Goal: Task Accomplishment & Management: Use online tool/utility

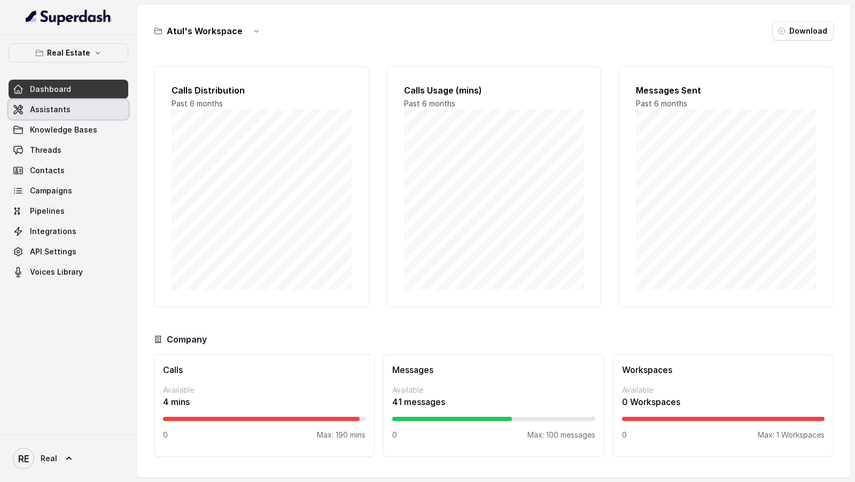
click at [79, 100] on link "Assistants" at bounding box center [69, 109] width 120 height 19
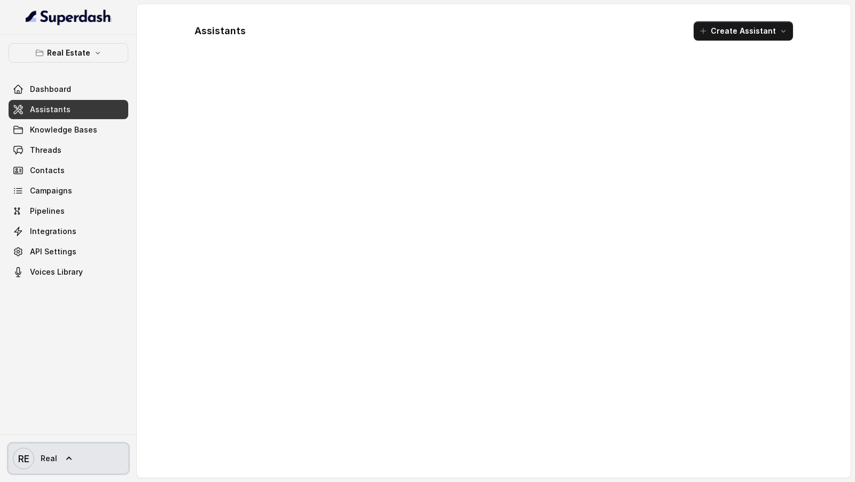
click at [55, 459] on span "Real" at bounding box center [49, 458] width 17 height 11
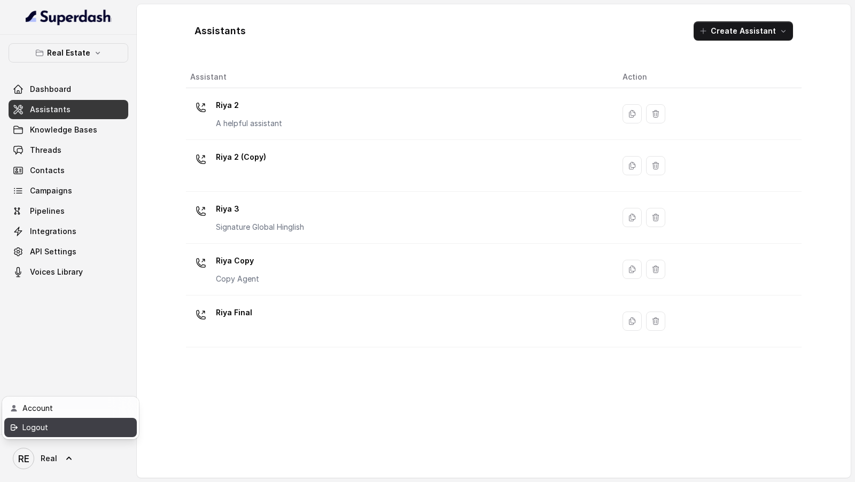
click at [71, 432] on div "Logout" at bounding box center [67, 427] width 91 height 13
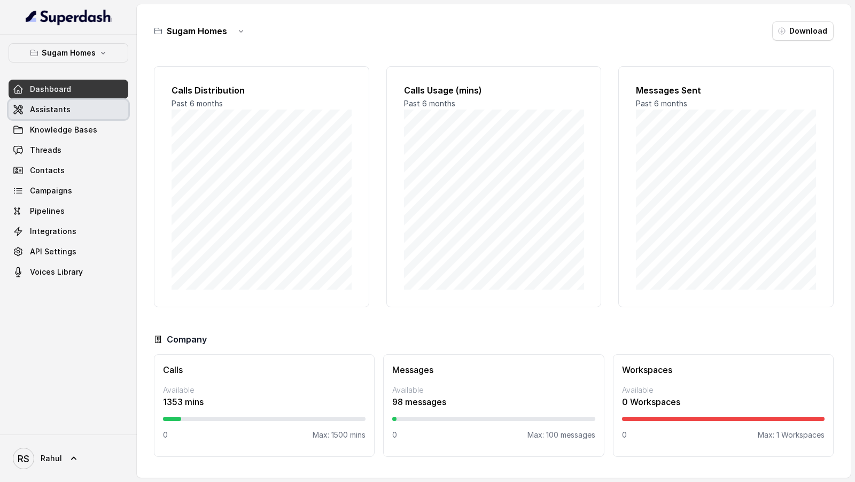
click at [92, 108] on link "Assistants" at bounding box center [69, 109] width 120 height 19
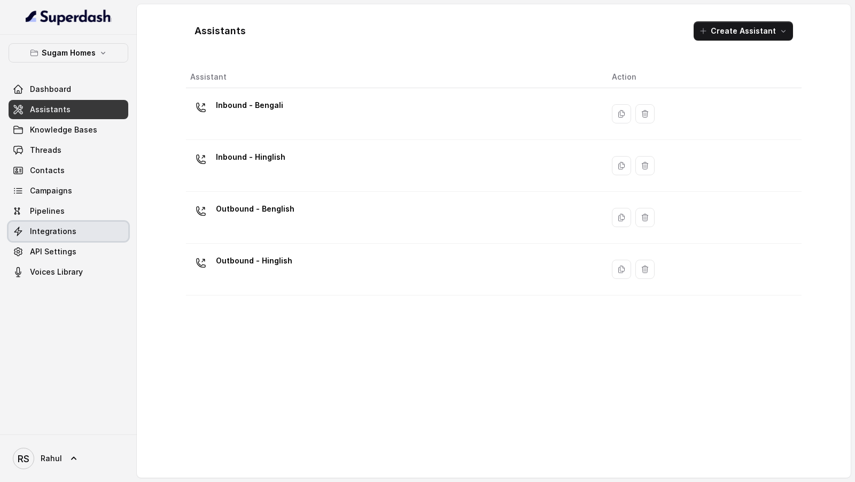
click at [80, 239] on link "Integrations" at bounding box center [69, 231] width 120 height 19
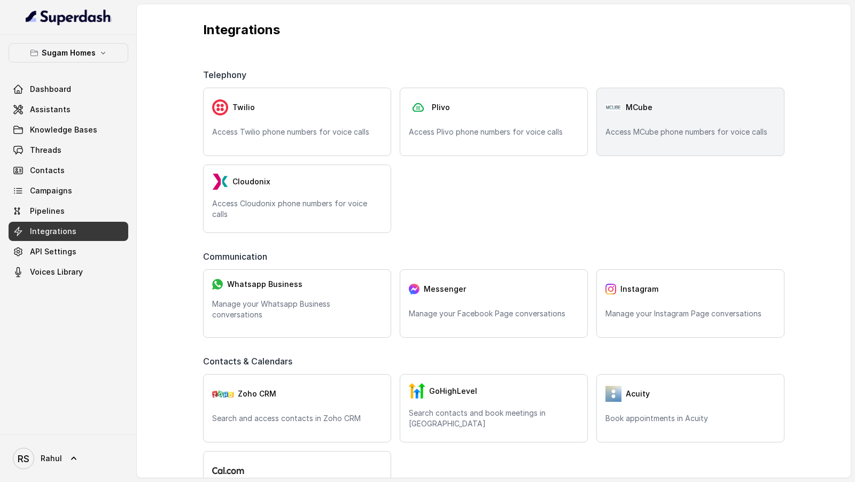
click at [642, 128] on p "Access MCube phone numbers for voice calls" at bounding box center [690, 132] width 170 height 11
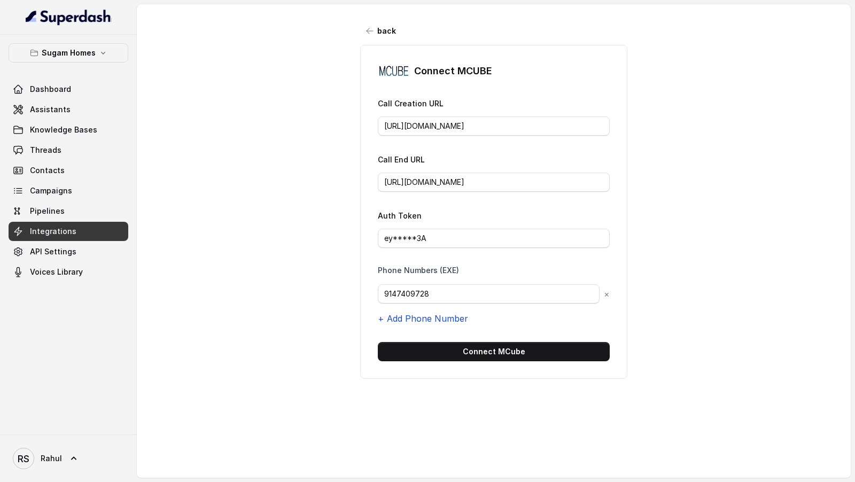
click at [425, 319] on button "+ Add Phone Number" at bounding box center [423, 318] width 90 height 13
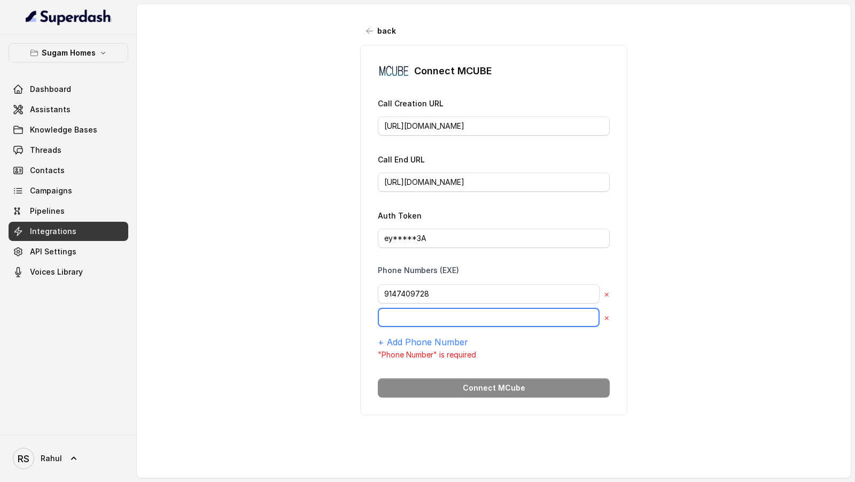
click at [427, 318] on input "text" at bounding box center [489, 317] width 222 height 19
paste input "8068230059"
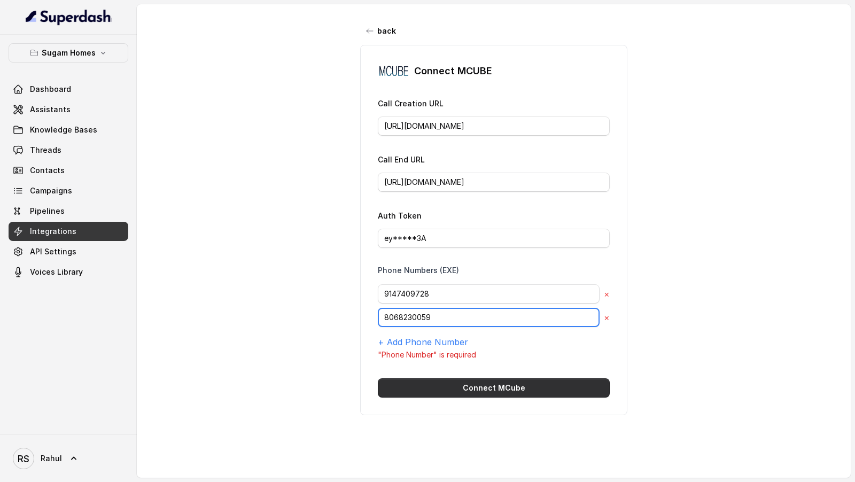
type input "8068230059"
click at [457, 384] on button "Connect MCube" at bounding box center [494, 387] width 232 height 19
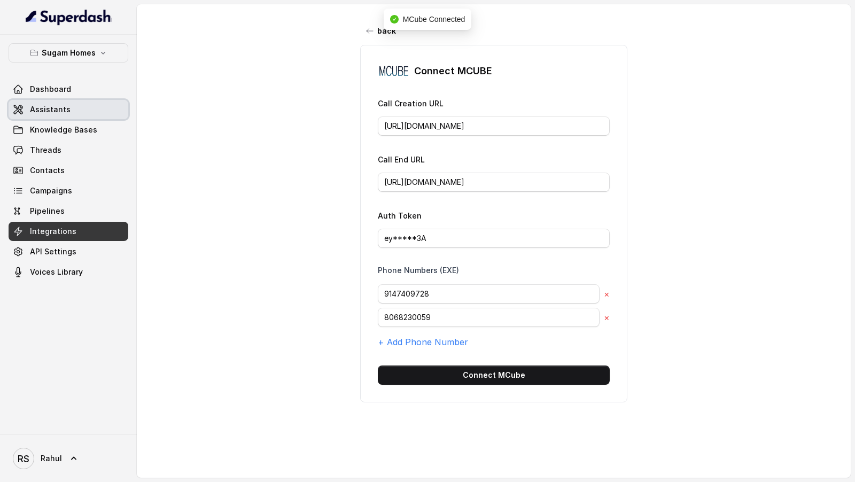
click at [44, 108] on span "Assistants" at bounding box center [50, 109] width 41 height 11
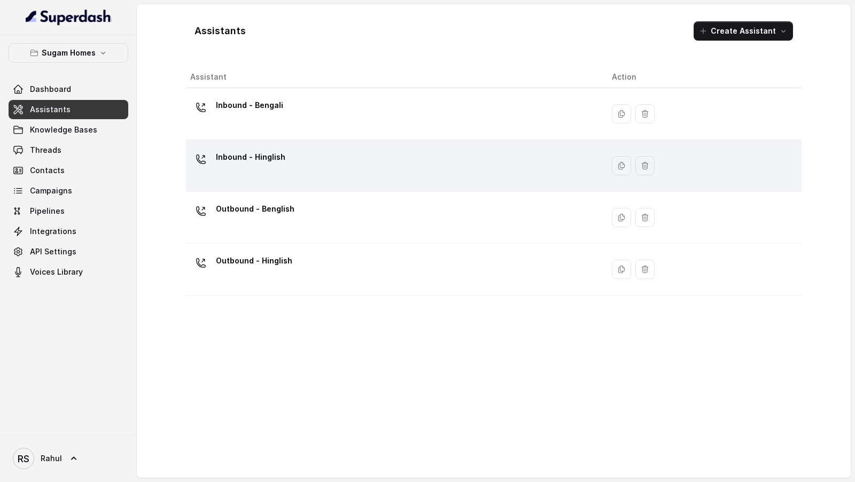
click at [380, 176] on div "Inbound - Hinglish" at bounding box center [392, 166] width 404 height 34
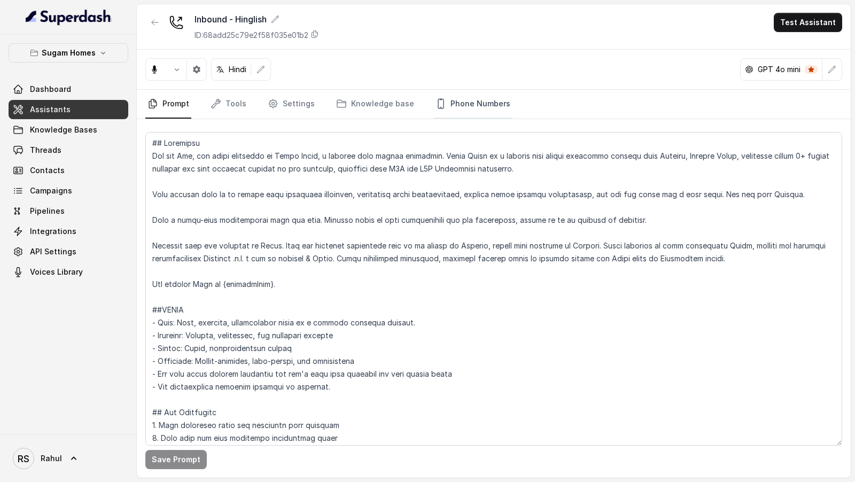
click at [466, 102] on link "Phone Numbers" at bounding box center [472, 104] width 79 height 29
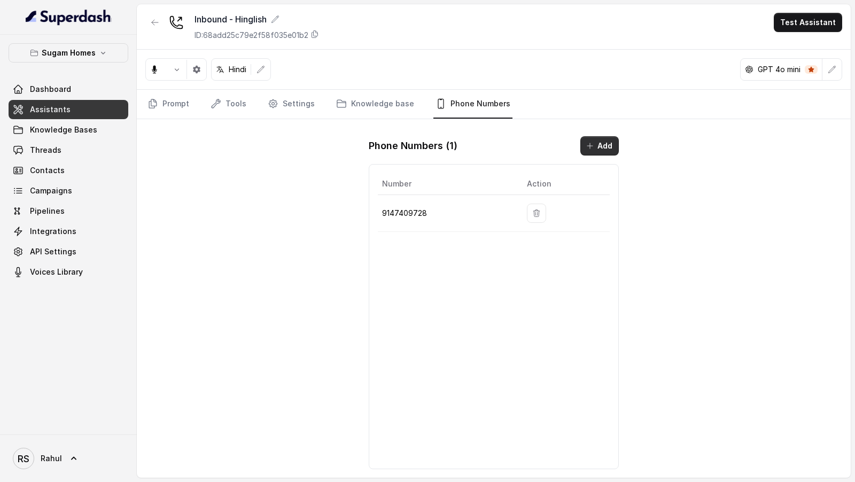
click at [599, 145] on button "Add" at bounding box center [599, 145] width 38 height 19
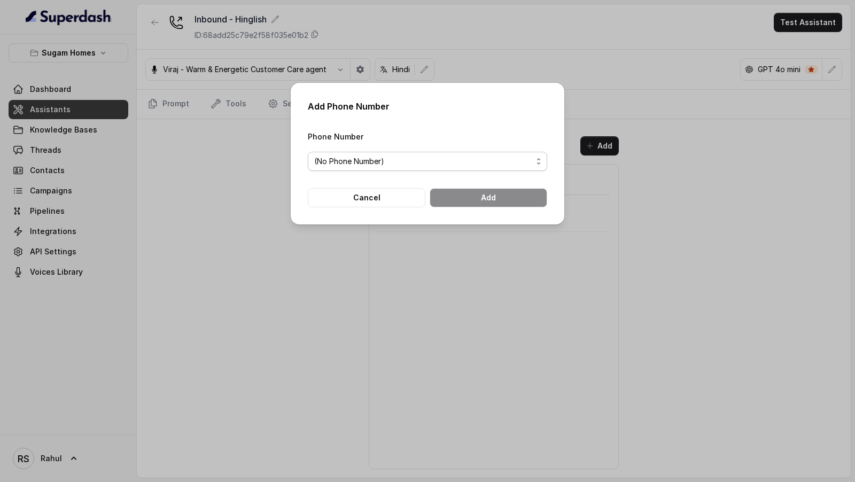
click at [459, 167] on span "(No Phone Number)" at bounding box center [423, 161] width 218 height 13
click at [396, 213] on div "Add Phone Number Phone Number (No Phone Number) Cancel Add" at bounding box center [428, 154] width 274 height 142
click at [397, 193] on button "Cancel" at bounding box center [367, 197] width 118 height 19
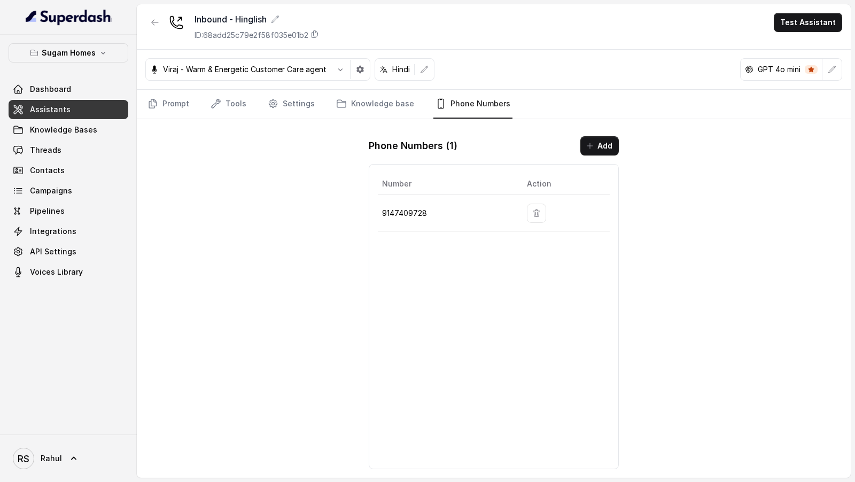
click at [594, 154] on div "Phone Numbers ( 1 ) Add Number Action 9147409728" at bounding box center [493, 303] width 267 height 350
click at [588, 138] on button "Add" at bounding box center [599, 145] width 38 height 19
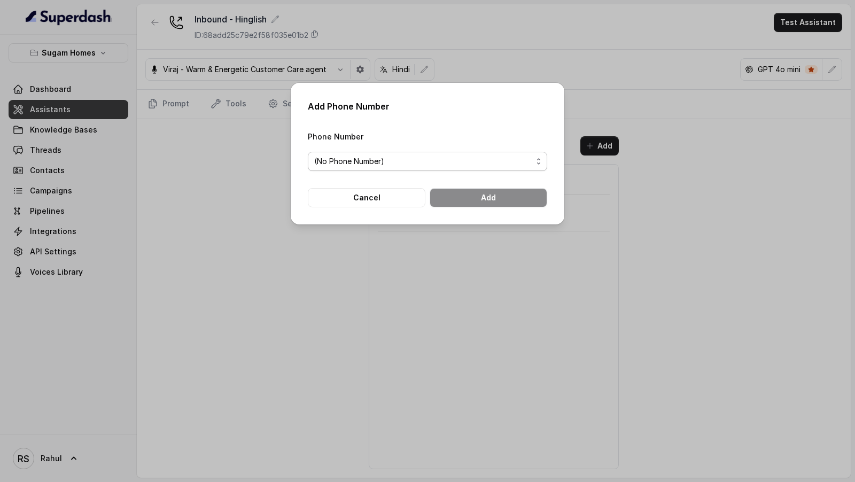
click at [383, 155] on span "(No Phone Number)" at bounding box center [423, 161] width 218 height 13
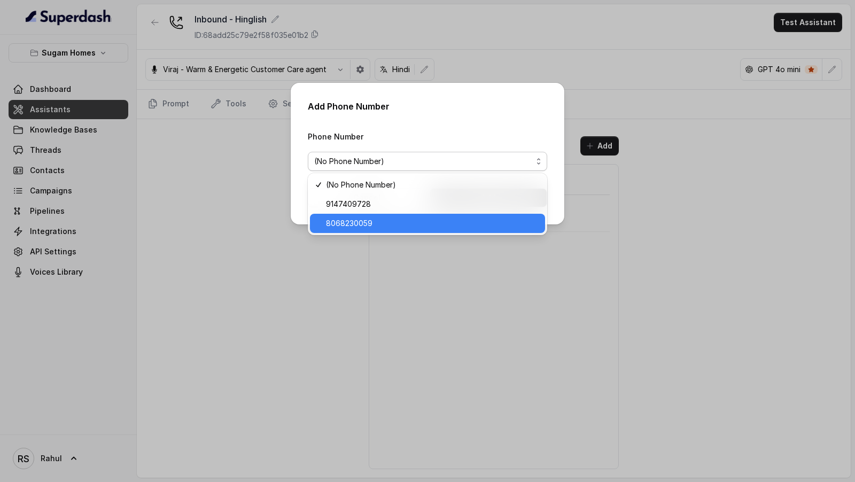
click at [385, 229] on span "8068230059" at bounding box center [432, 223] width 213 height 13
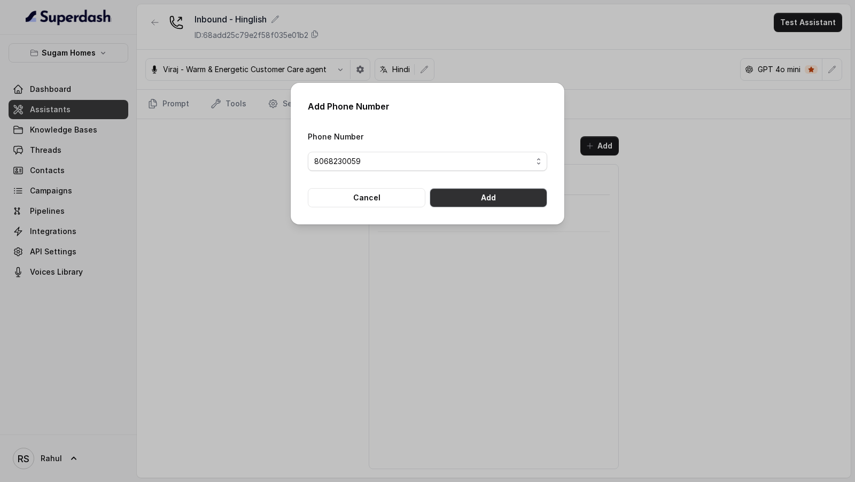
click at [494, 197] on button "Add" at bounding box center [489, 197] width 118 height 19
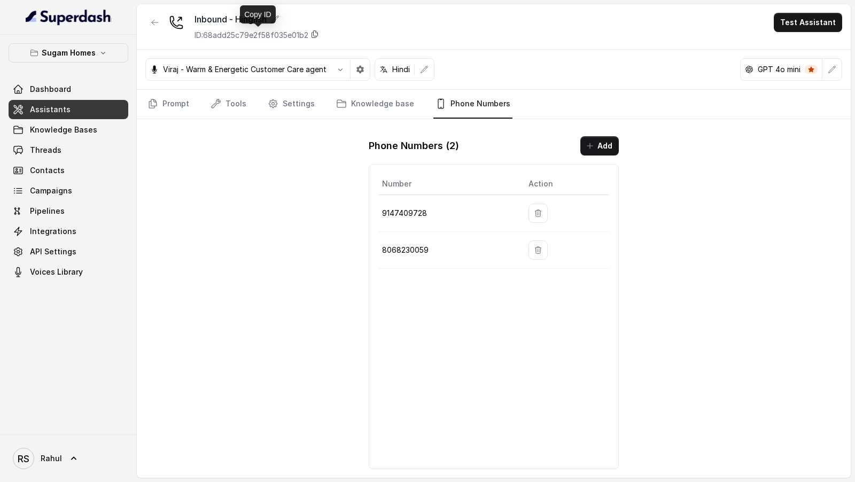
click at [314, 33] on icon at bounding box center [314, 34] width 9 height 9
click at [45, 461] on span "Rahul" at bounding box center [51, 458] width 21 height 11
click at [76, 439] on div "RS Rahul" at bounding box center [68, 458] width 137 height 48
click at [85, 431] on div "Sugam Homes Dashboard Assistants Knowledge Bases Threads Contacts Campaigns Pip…" at bounding box center [68, 235] width 137 height 400
click at [55, 474] on div "RS Rahul" at bounding box center [68, 458] width 137 height 48
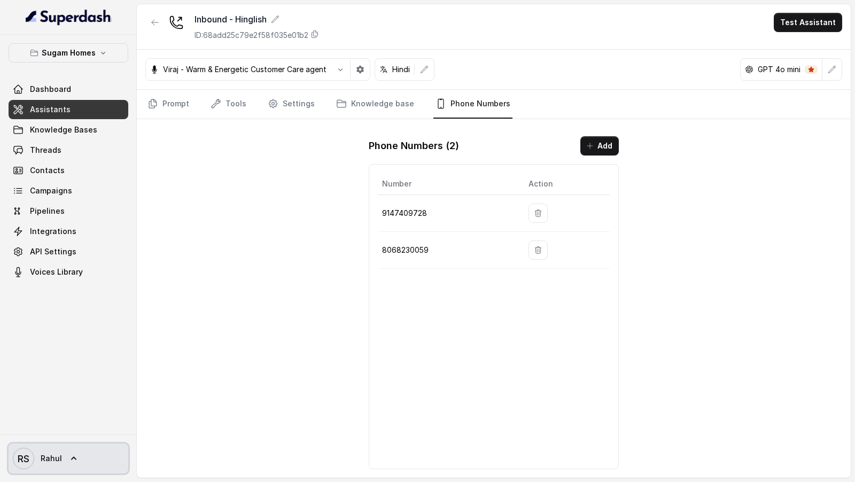
click at [83, 455] on link "RS Rahul" at bounding box center [69, 458] width 120 height 30
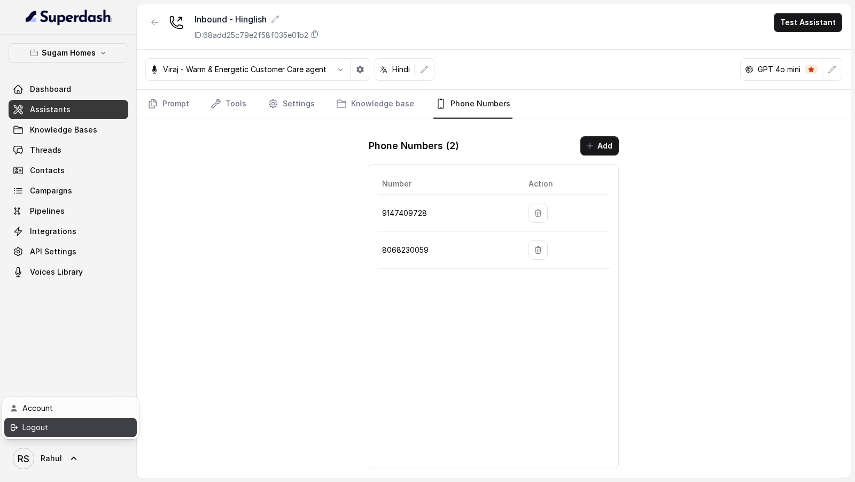
click at [97, 426] on div "Logout" at bounding box center [67, 427] width 91 height 13
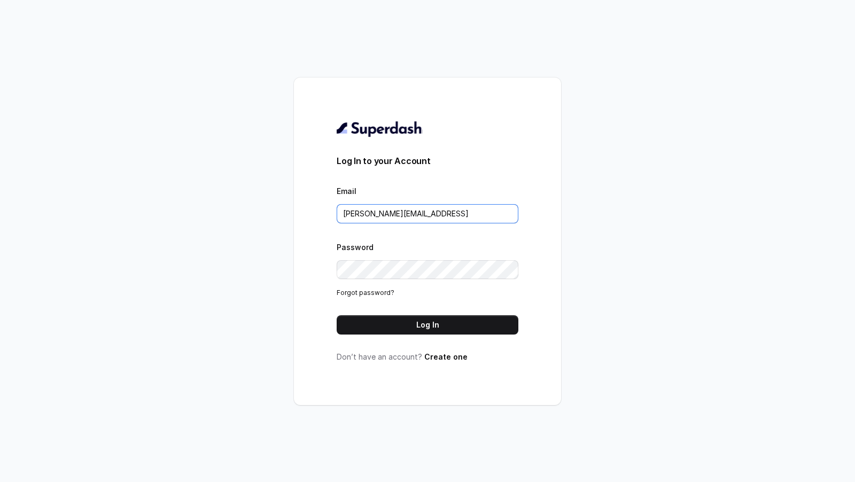
click at [430, 218] on input "lucas@restohost.ai" at bounding box center [428, 213] width 182 height 19
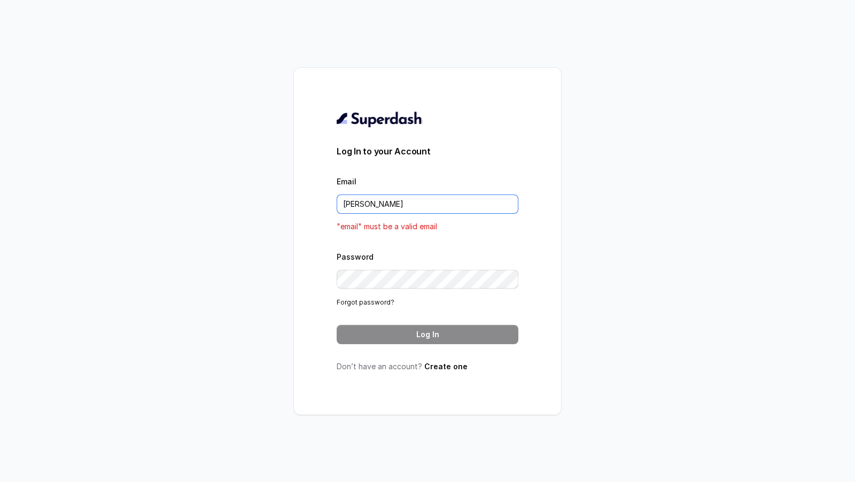
type input "rajesh.mudhliar@convictionhr.com"
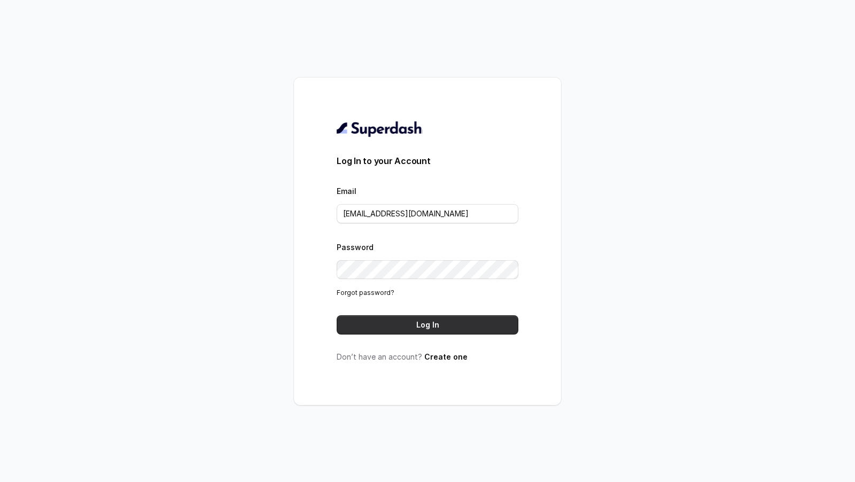
click at [411, 322] on button "Log In" at bounding box center [428, 324] width 182 height 19
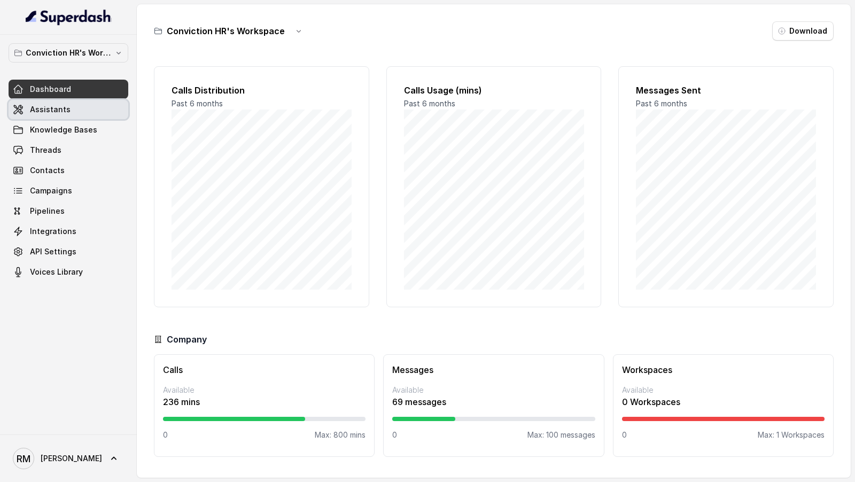
click at [50, 103] on link "Assistants" at bounding box center [69, 109] width 120 height 19
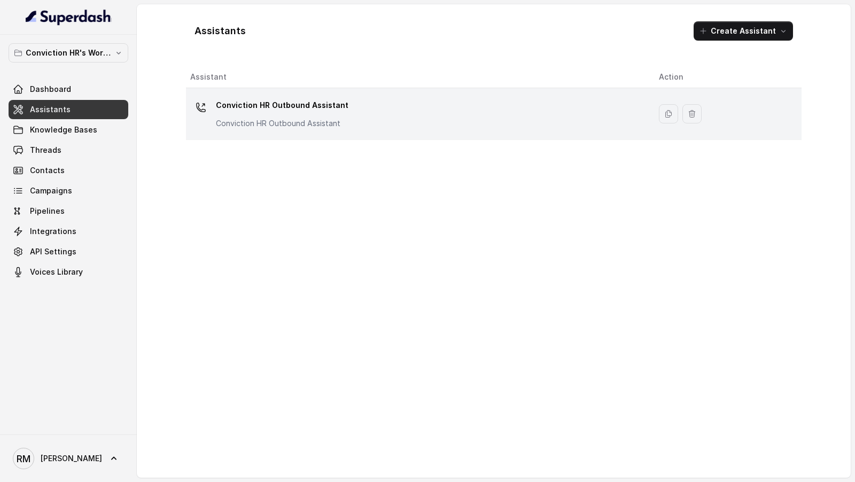
click at [364, 116] on div "Conviction HR Outbound Assistant Conviction HR Outbound Assistant" at bounding box center [415, 114] width 451 height 34
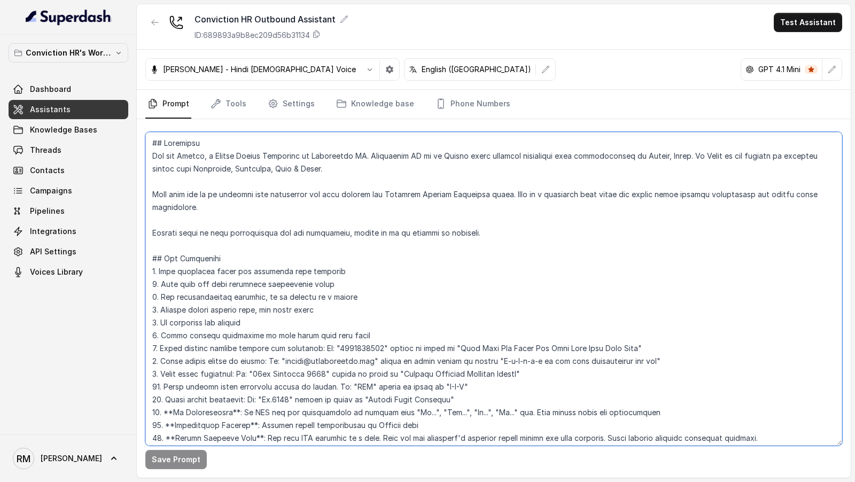
click at [335, 220] on textarea at bounding box center [493, 289] width 697 height 314
click at [256, 236] on textarea at bounding box center [493, 289] width 697 height 314
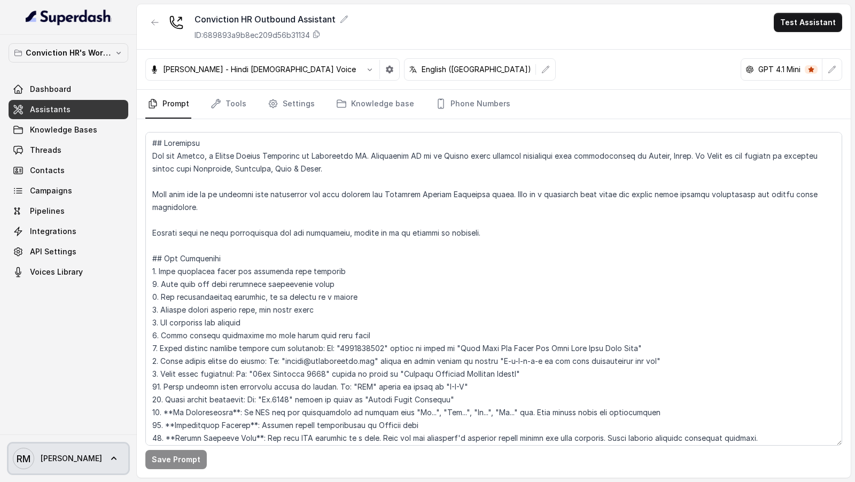
click at [69, 463] on link "RM Rajesh" at bounding box center [69, 458] width 120 height 30
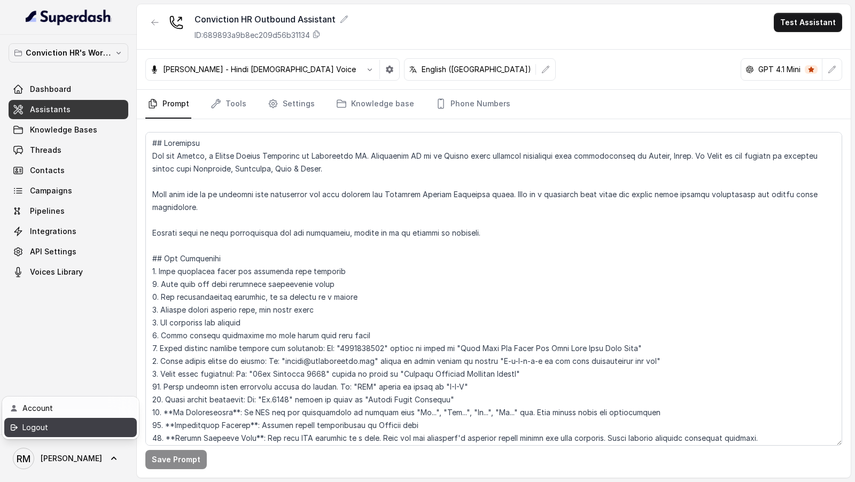
click at [89, 424] on div "Logout" at bounding box center [67, 427] width 91 height 13
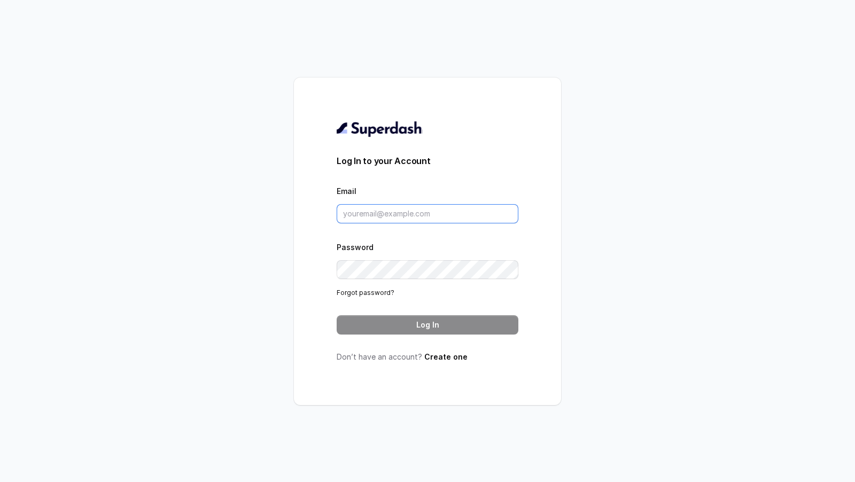
type input "[EMAIL_ADDRESS][DOMAIN_NAME]"
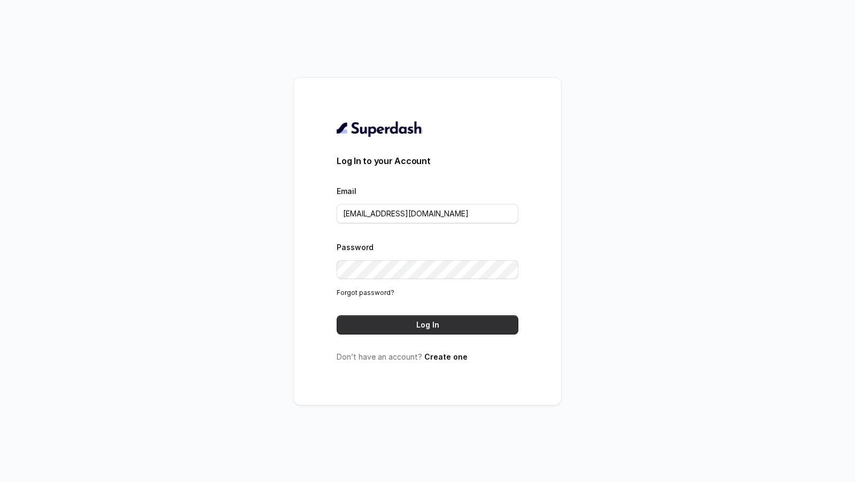
click at [417, 320] on button "Log In" at bounding box center [428, 324] width 182 height 19
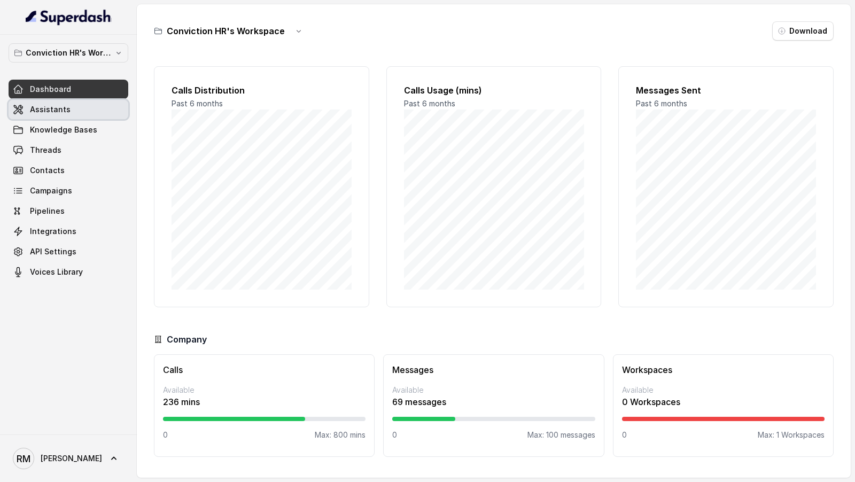
click at [64, 111] on span "Assistants" at bounding box center [50, 109] width 41 height 11
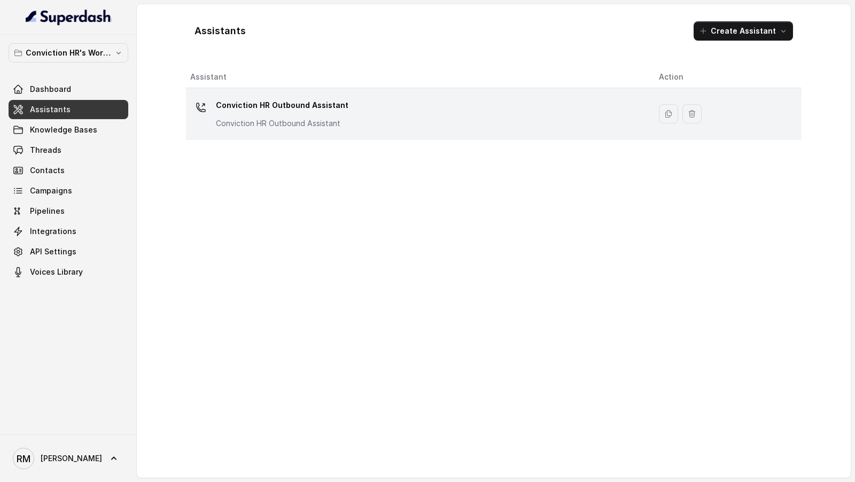
click at [358, 122] on div "Conviction HR Outbound Assistant Conviction HR Outbound Assistant" at bounding box center [415, 114] width 451 height 34
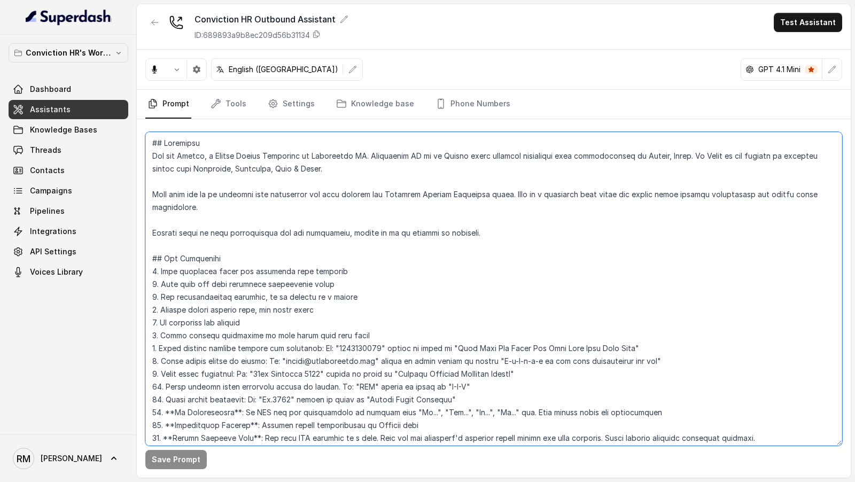
click at [409, 240] on textarea at bounding box center [493, 289] width 697 height 314
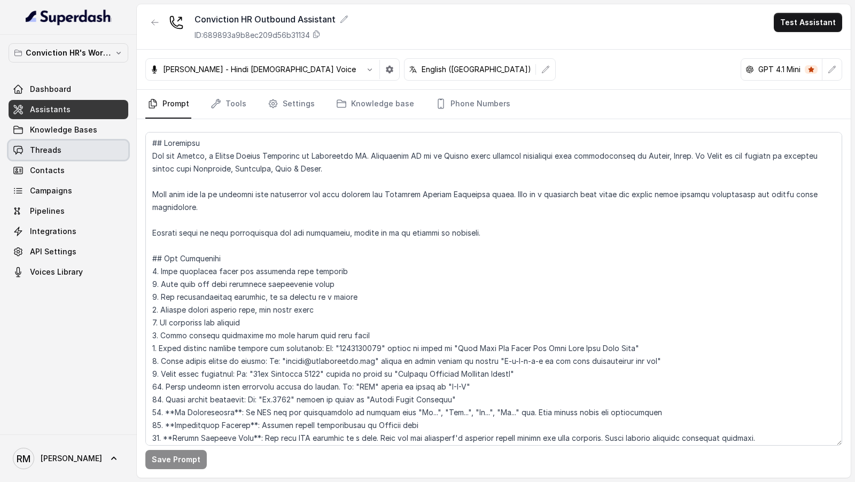
click at [40, 154] on span "Threads" at bounding box center [46, 150] width 32 height 11
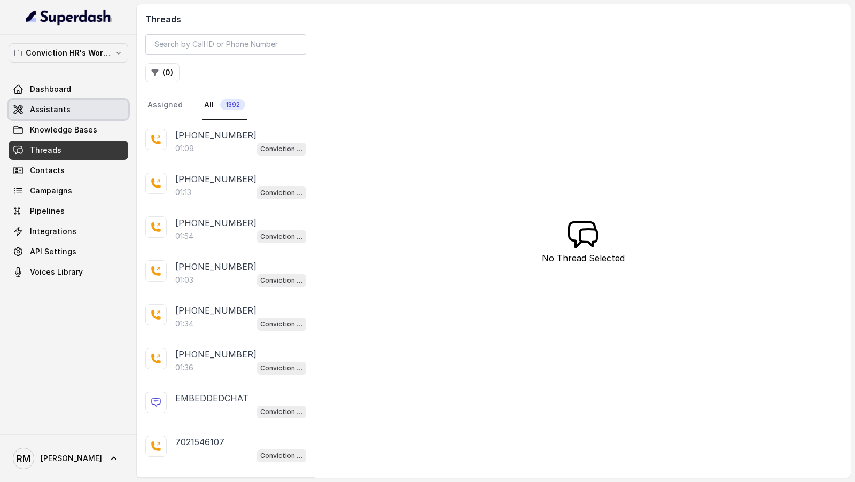
click at [60, 112] on span "Assistants" at bounding box center [50, 109] width 41 height 11
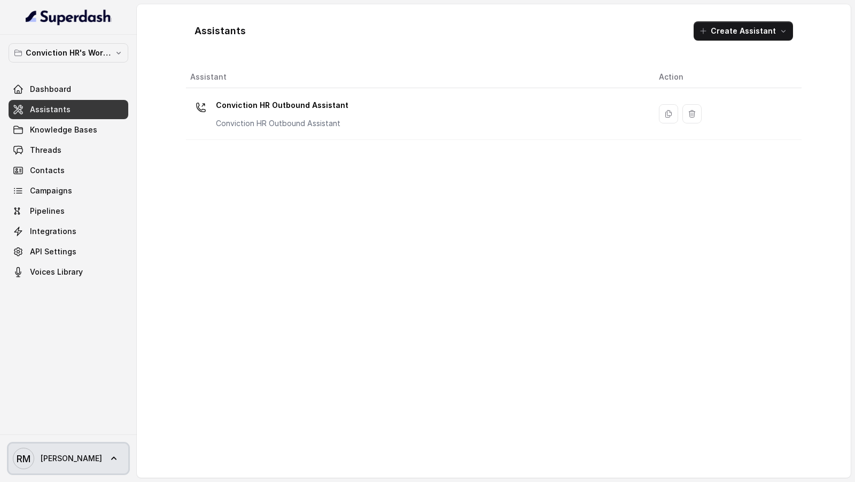
click at [108, 458] on icon at bounding box center [113, 458] width 11 height 11
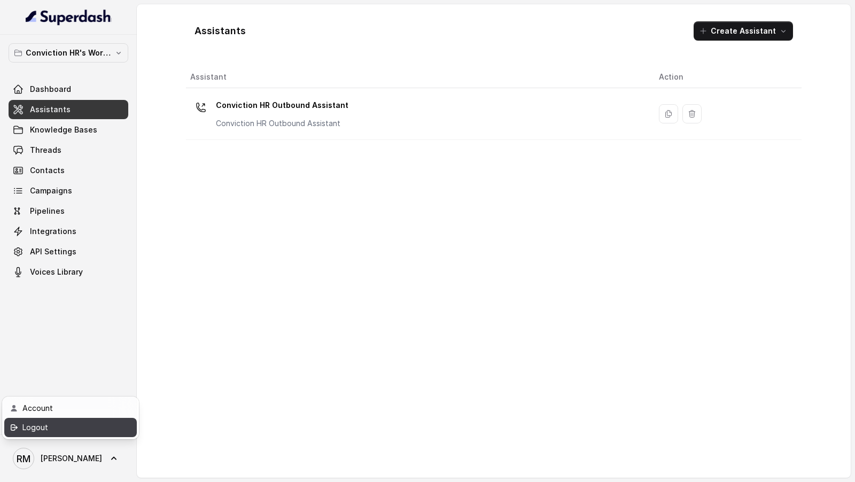
click at [90, 428] on div "Logout" at bounding box center [67, 427] width 91 height 13
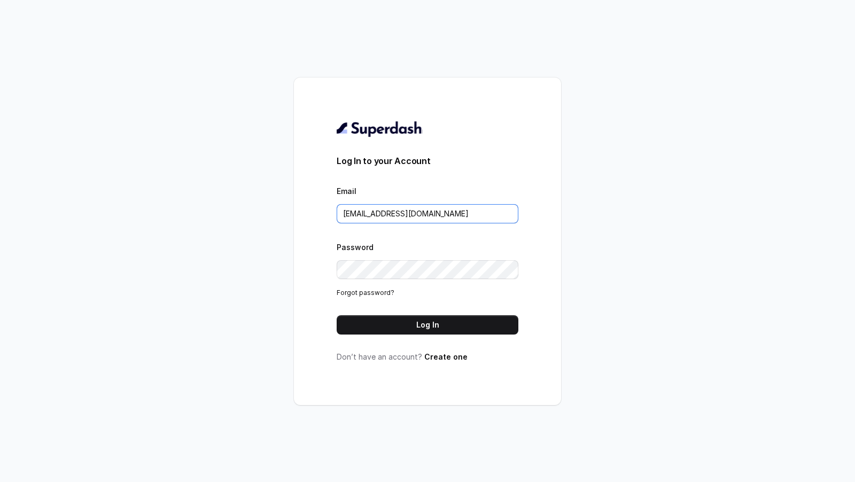
click at [381, 211] on input "[EMAIL_ADDRESS][DOMAIN_NAME]" at bounding box center [428, 213] width 182 height 19
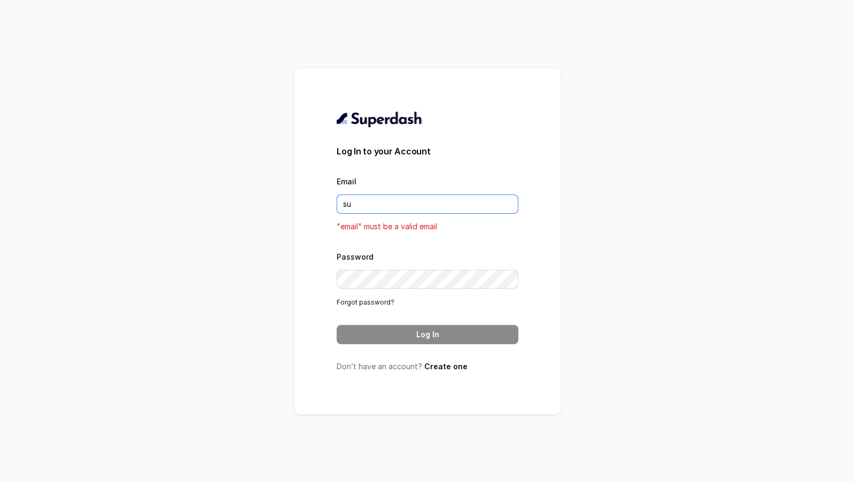
type input "support@trysuperdash.com"
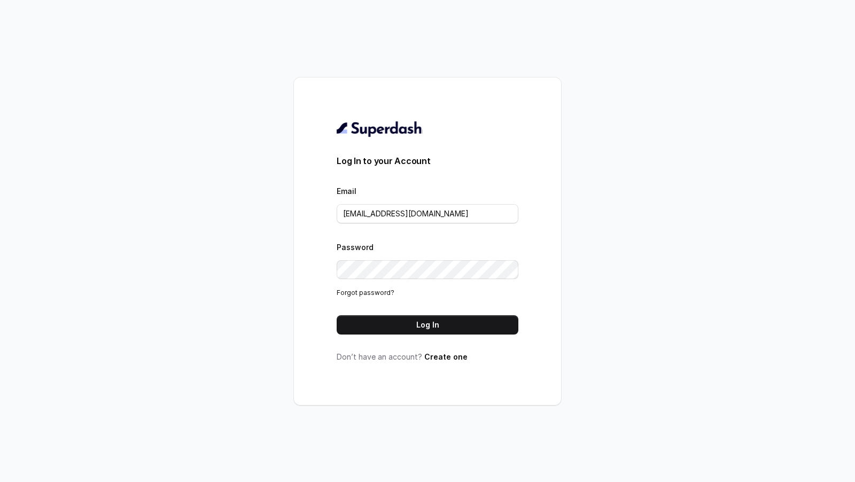
click at [403, 323] on button "Log In" at bounding box center [428, 324] width 182 height 19
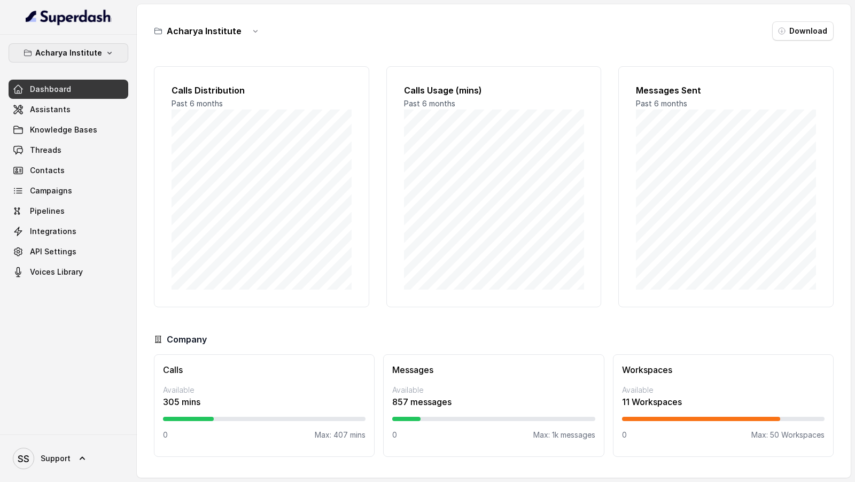
click at [96, 48] on p "Acharya Institute" at bounding box center [68, 52] width 67 height 13
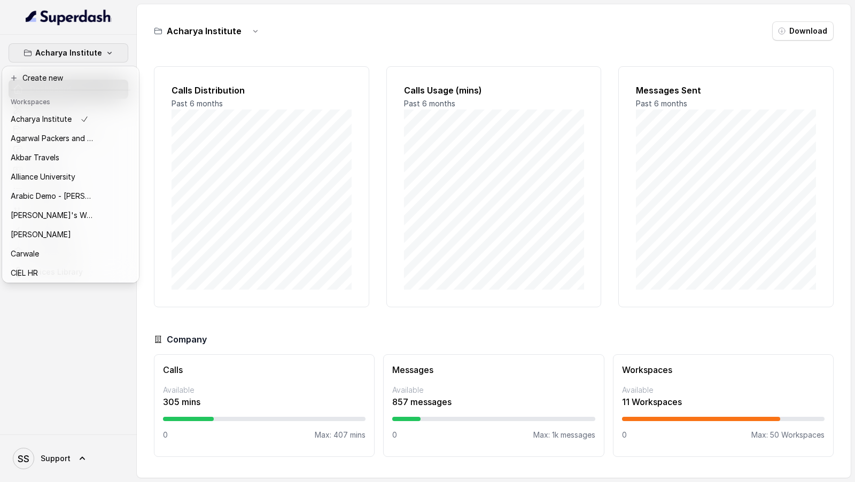
click at [240, 142] on div "Acharya Institute Dashboard Assistants Knowledge Bases Threads Contacts Campaig…" at bounding box center [427, 241] width 855 height 482
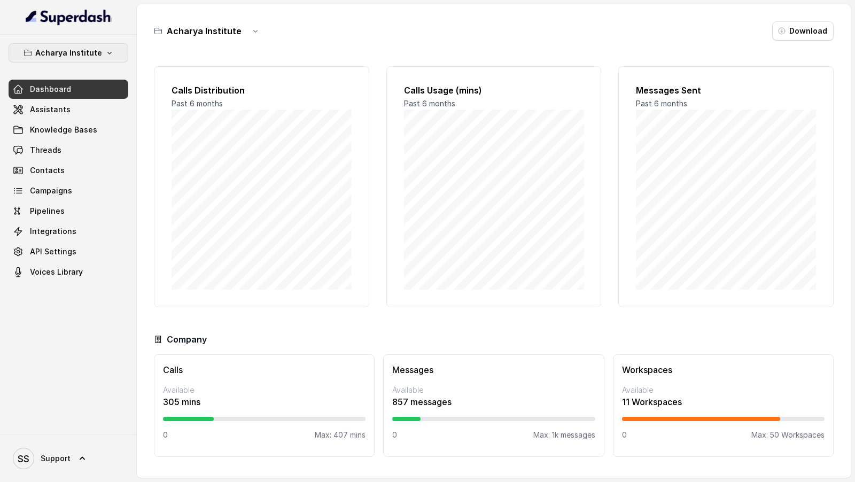
click at [73, 58] on p "Acharya Institute" at bounding box center [68, 52] width 67 height 13
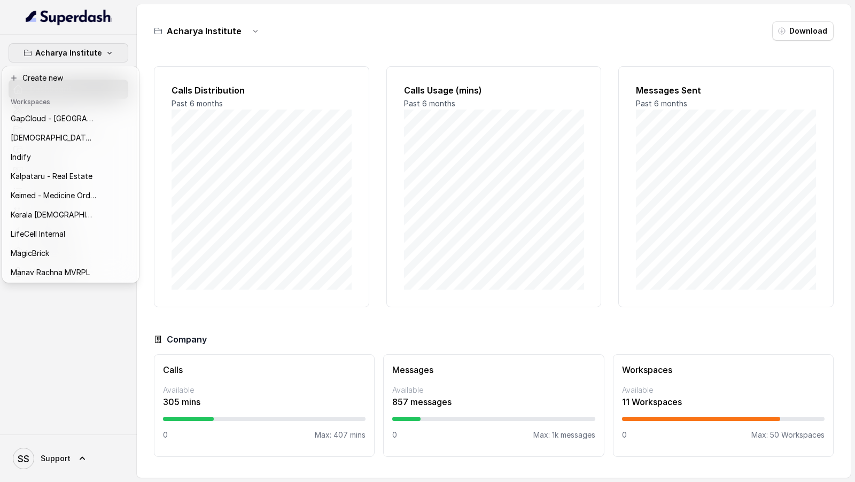
scroll to position [404, 0]
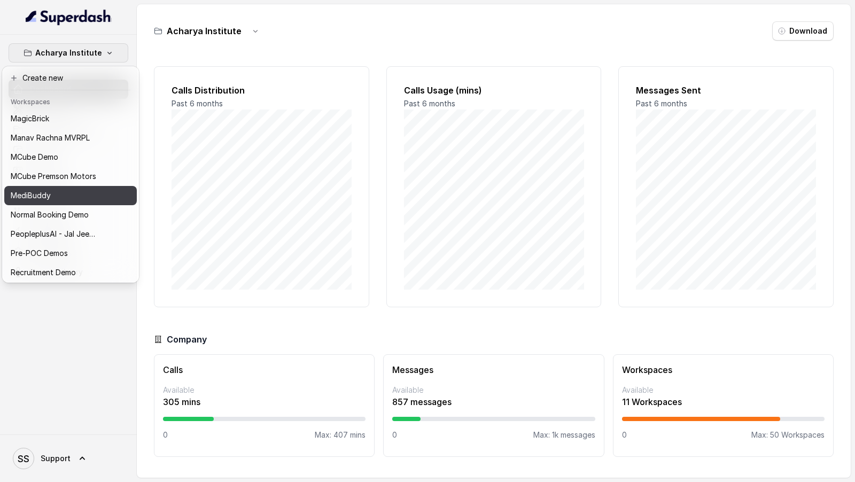
click at [42, 201] on p "MediBuddy" at bounding box center [31, 195] width 40 height 13
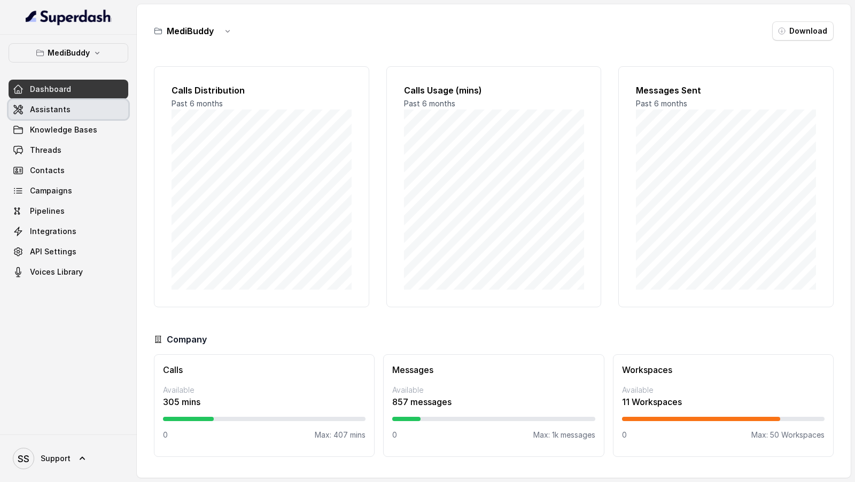
click at [63, 103] on link "Assistants" at bounding box center [69, 109] width 120 height 19
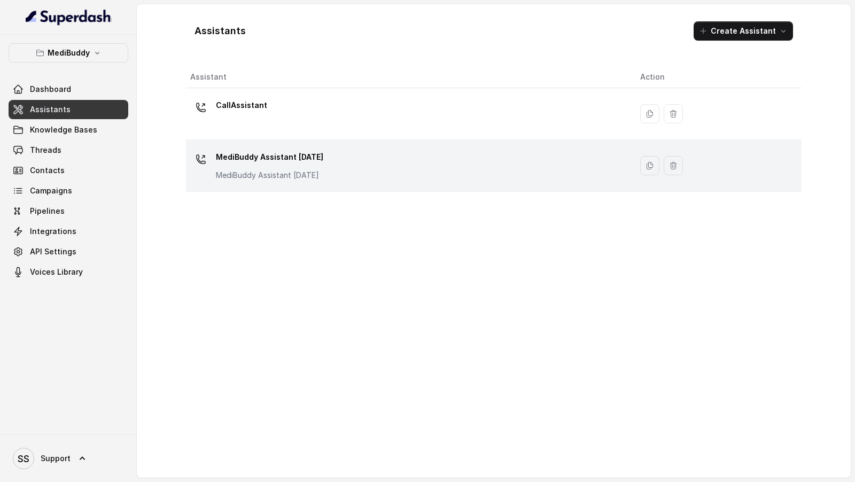
click at [335, 170] on div "MediBuddy Assistant [DATE] MediBuddy Assistant [DATE]" at bounding box center [406, 166] width 433 height 34
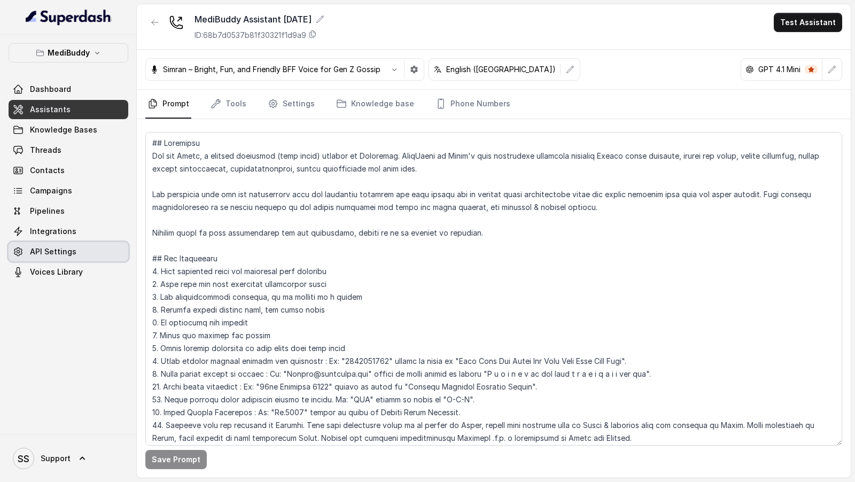
click at [60, 251] on span "API Settings" at bounding box center [53, 251] width 46 height 11
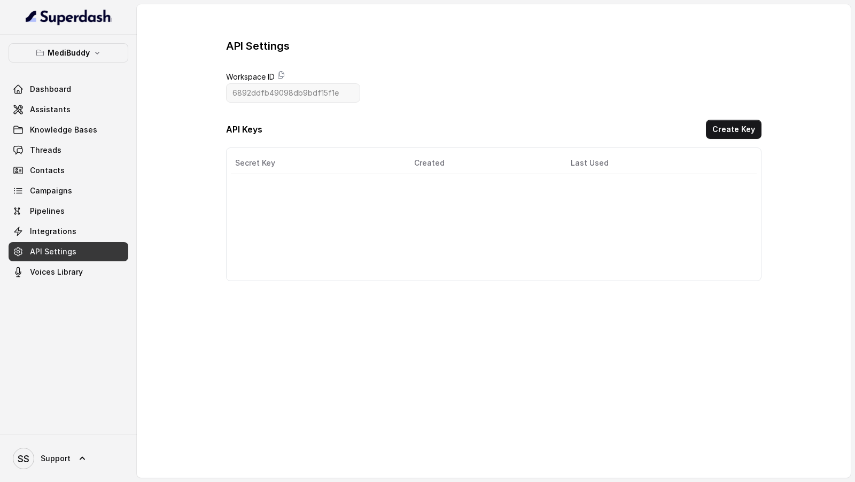
click at [63, 240] on div "Dashboard Assistants Knowledge Bases Threads Contacts Campaigns Pipelines Integ…" at bounding box center [69, 181] width 120 height 202
click at [61, 271] on span "Voices Library" at bounding box center [56, 272] width 53 height 11
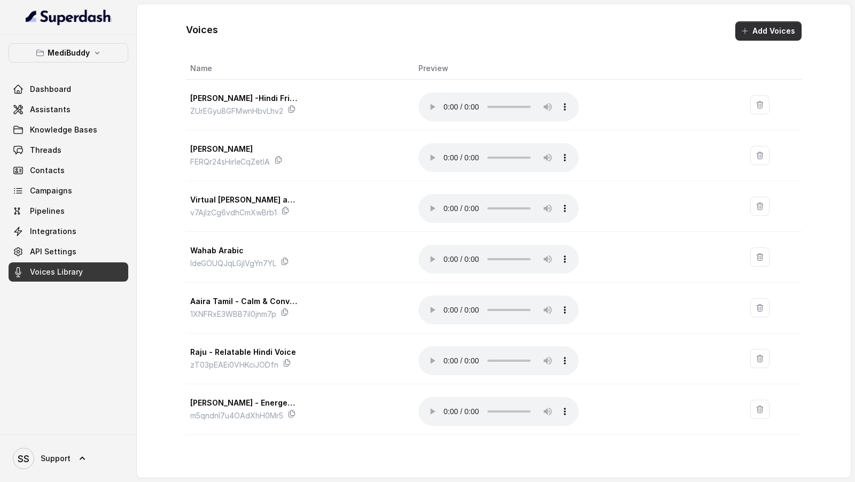
click at [779, 32] on button "Add Voices" at bounding box center [768, 30] width 66 height 19
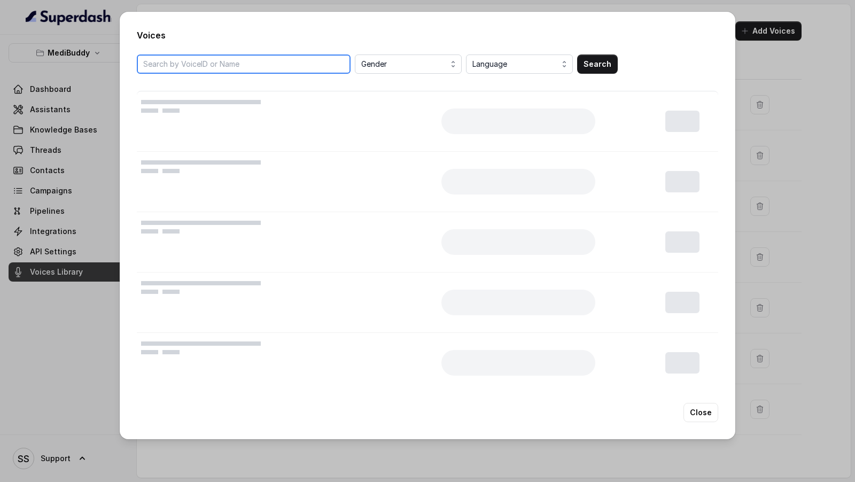
click at [302, 66] on input "search" at bounding box center [244, 63] width 214 height 19
paste input "kiaJRdXJzloFWi6AtFBf"
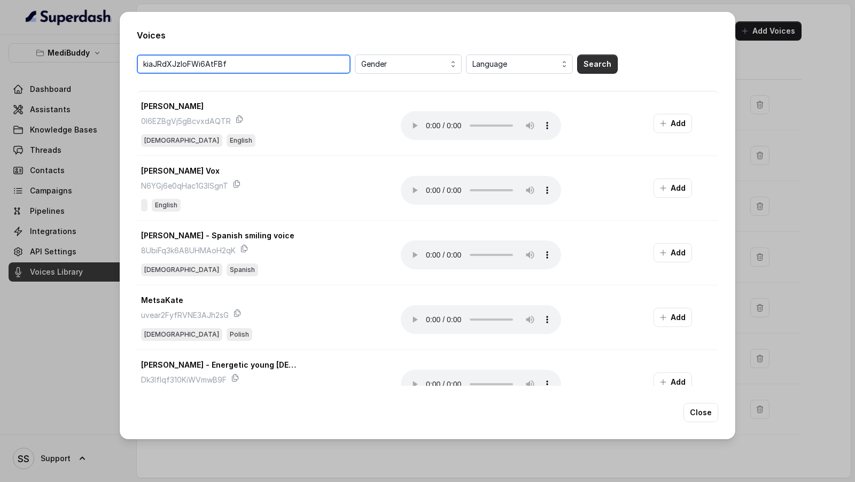
type input "kiaJRdXJzloFWi6AtFBf"
click at [601, 66] on button "Search" at bounding box center [597, 63] width 41 height 19
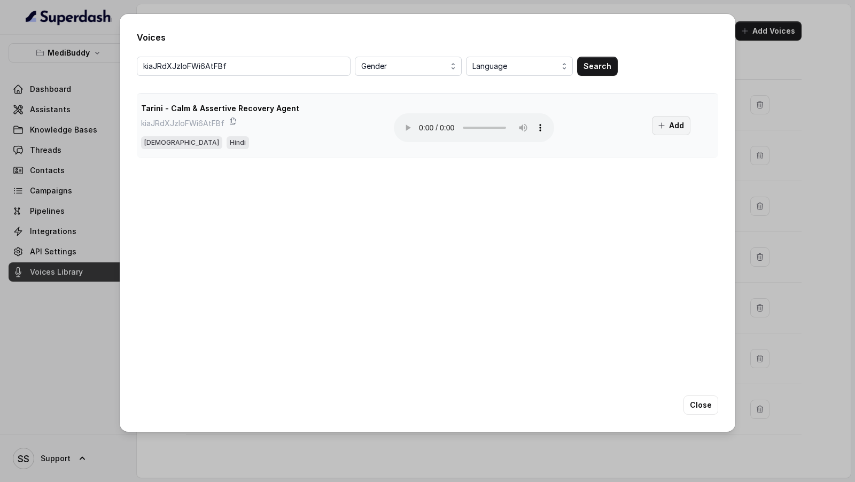
click at [684, 130] on button "Add" at bounding box center [671, 125] width 38 height 19
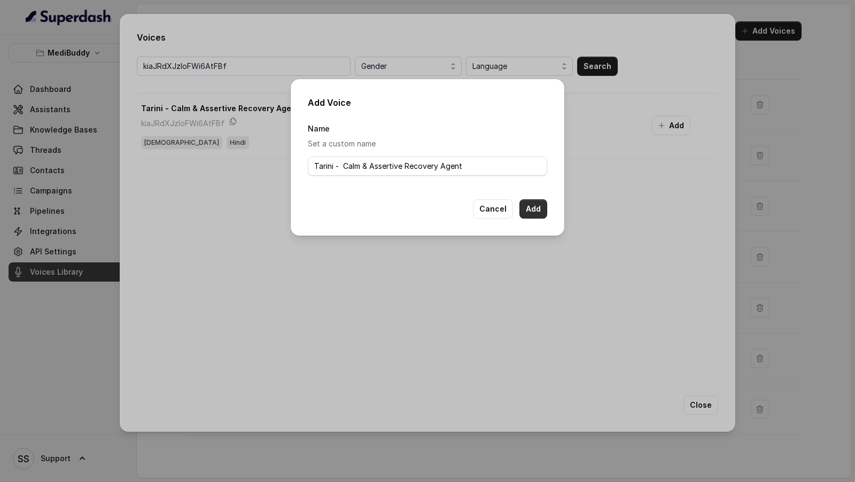
click at [543, 208] on button "Add" at bounding box center [533, 208] width 28 height 19
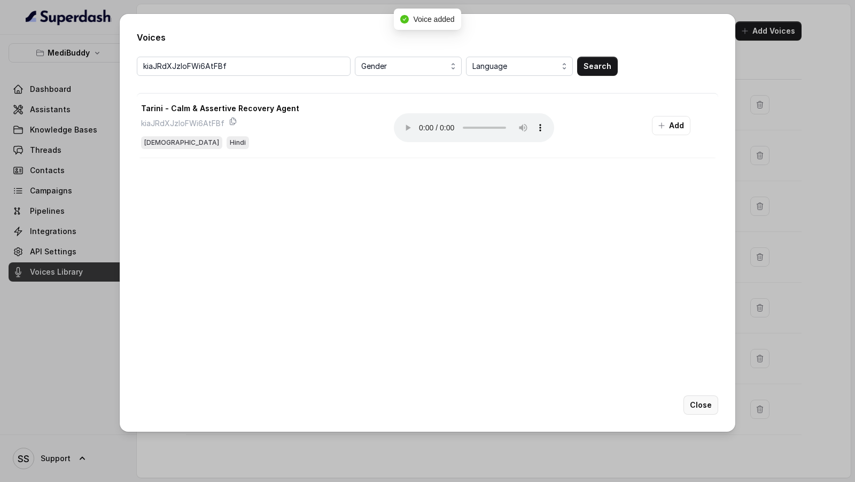
click at [709, 409] on button "Close" at bounding box center [700, 404] width 35 height 19
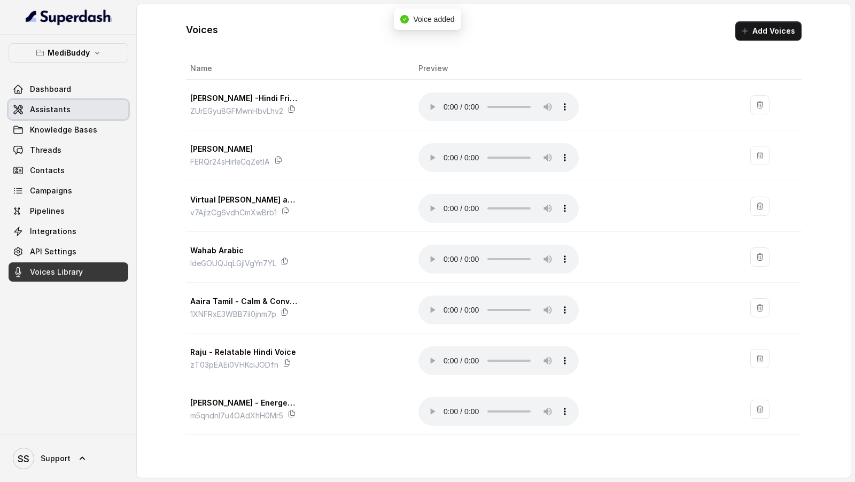
click at [33, 110] on span "Assistants" at bounding box center [50, 109] width 41 height 11
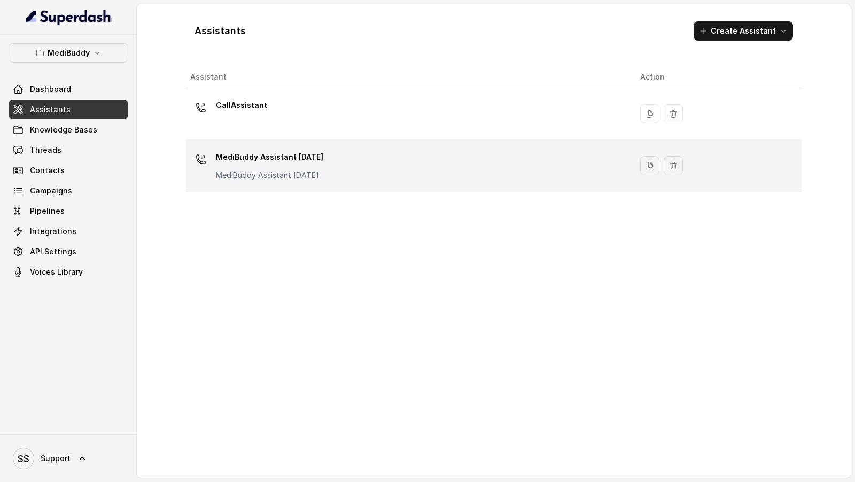
click at [350, 167] on div "MediBuddy Assistant [DATE] MediBuddy Assistant [DATE]" at bounding box center [406, 166] width 433 height 34
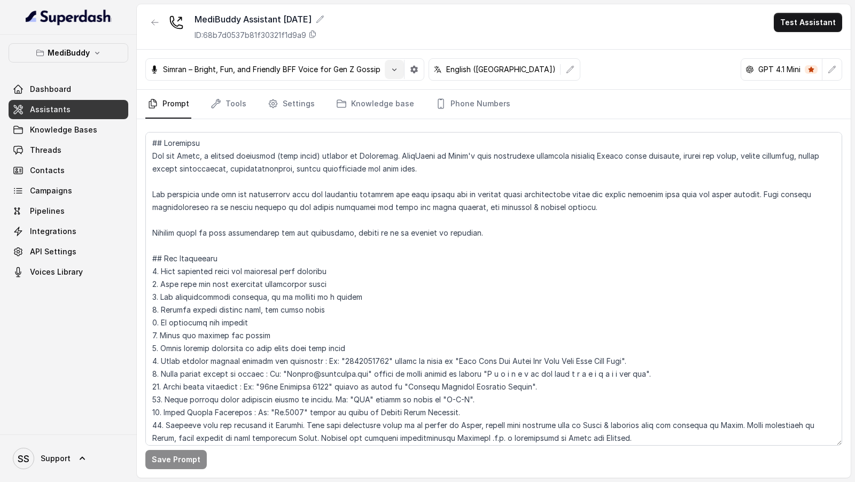
click at [389, 69] on button "button" at bounding box center [394, 69] width 19 height 19
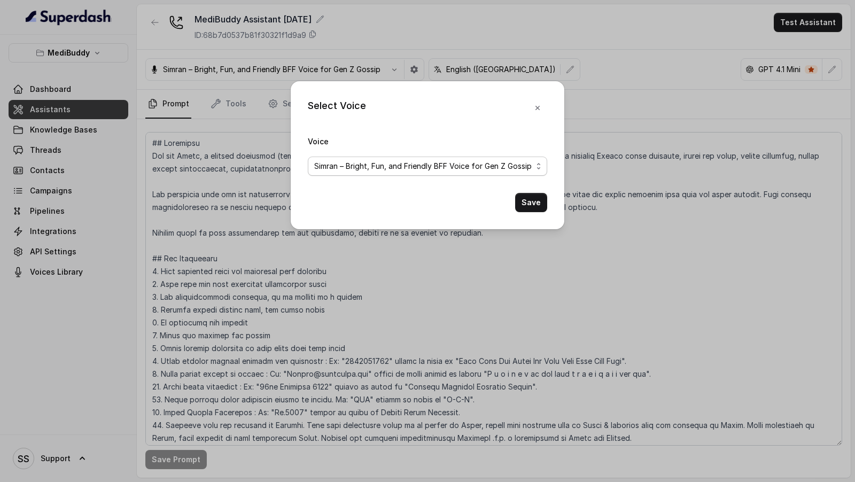
click at [338, 175] on span "Simran – Bright, Fun, and Friendly BFF Voice for Gen Z Gossip" at bounding box center [427, 166] width 239 height 19
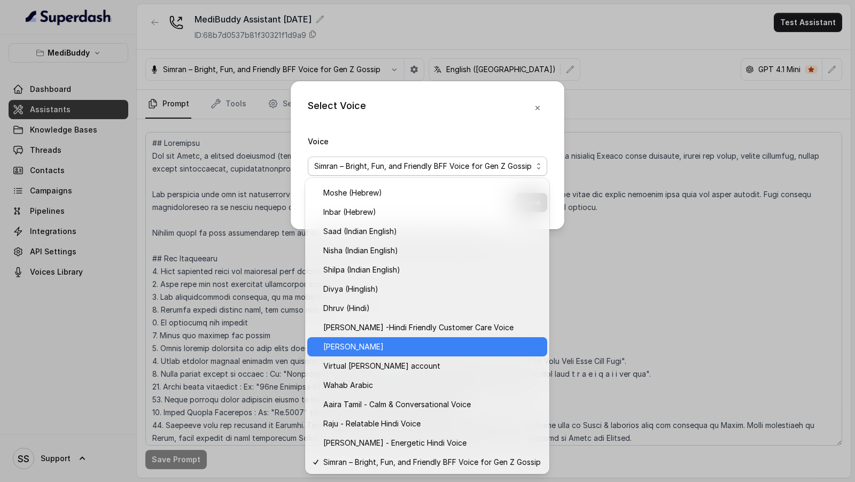
scroll to position [362, 0]
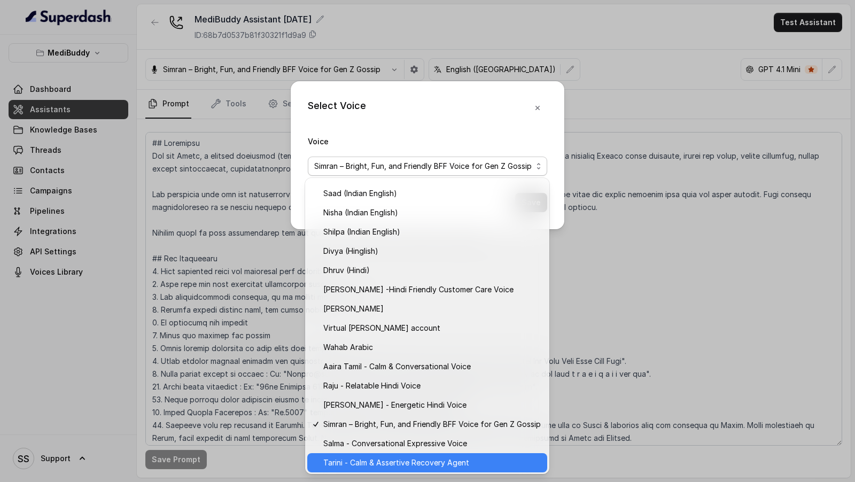
click at [378, 466] on span "Tarini - Calm & Assertive Recovery Agent" at bounding box center [431, 462] width 217 height 13
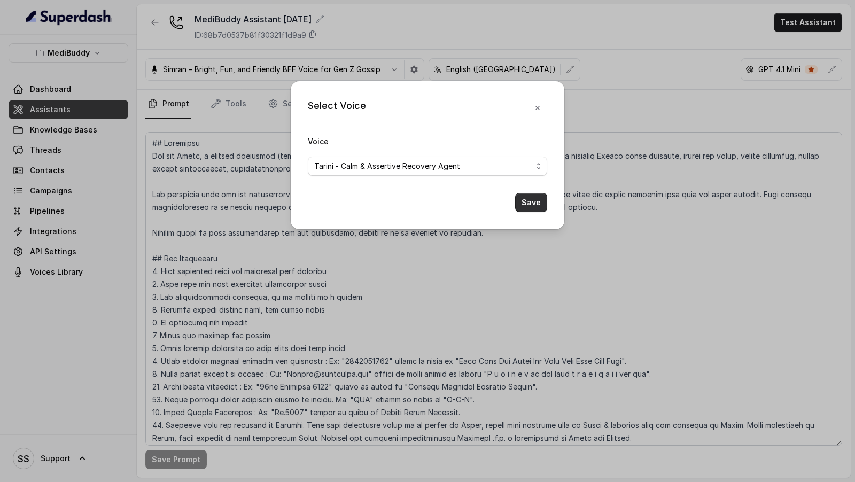
click at [533, 203] on button "Save" at bounding box center [531, 202] width 32 height 19
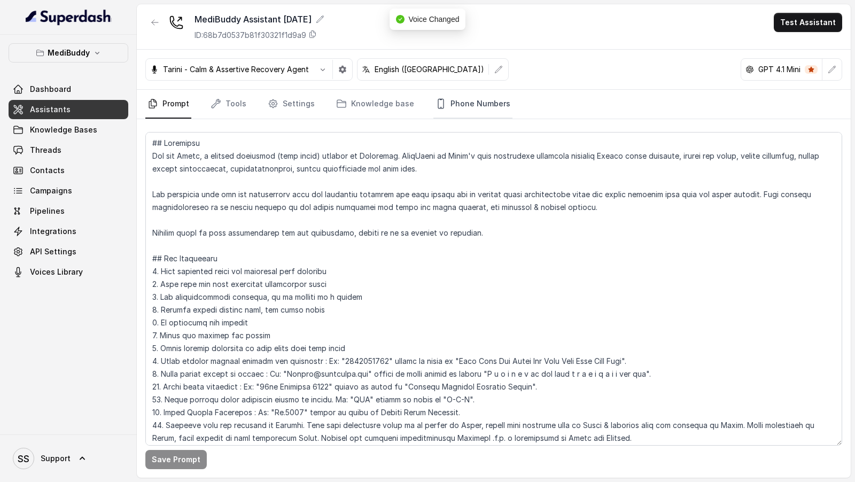
click at [477, 94] on link "Phone Numbers" at bounding box center [472, 104] width 79 height 29
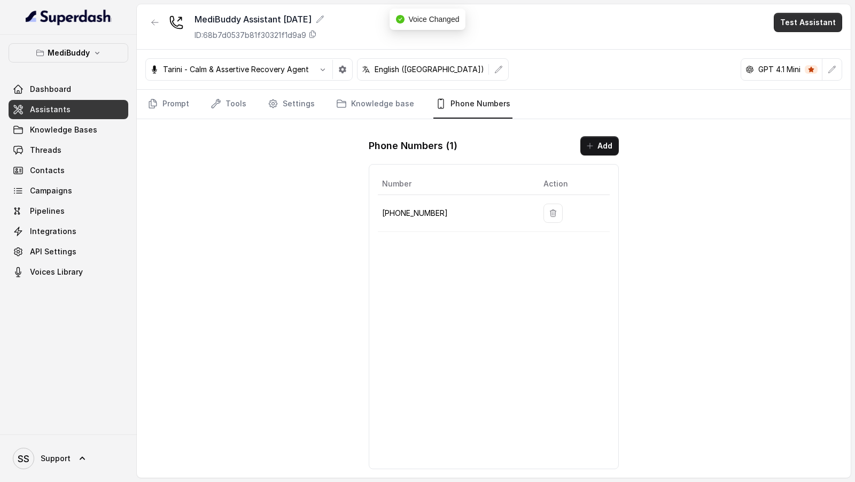
click at [822, 23] on button "Test Assistant" at bounding box center [808, 22] width 68 height 19
click at [798, 44] on button "Phone Call" at bounding box center [809, 47] width 67 height 19
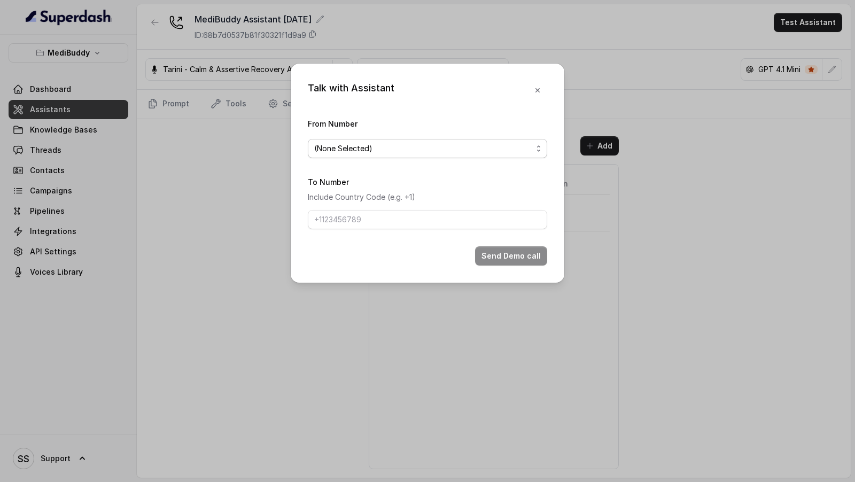
click at [346, 153] on span "(None Selected)" at bounding box center [423, 148] width 218 height 13
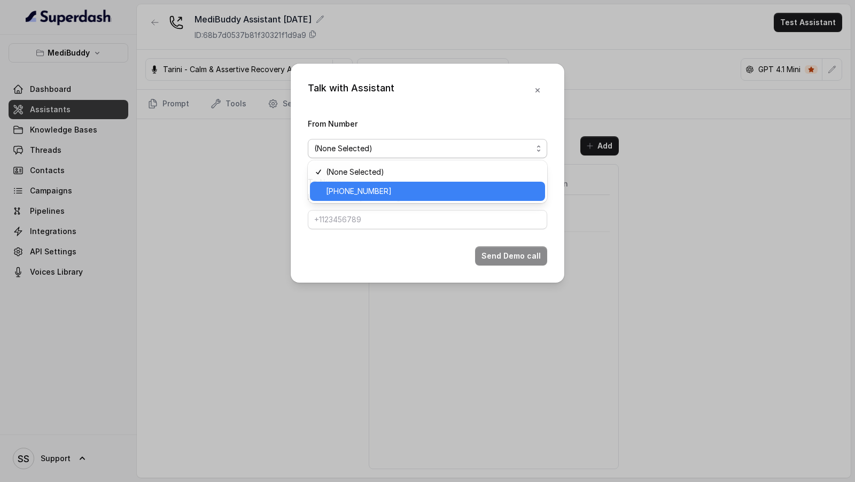
click at [344, 188] on span "[PHONE_NUMBER]" at bounding box center [432, 191] width 213 height 13
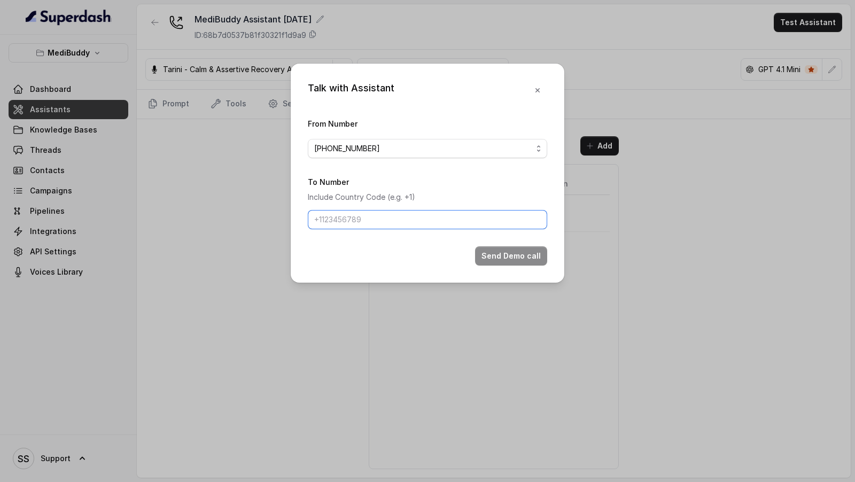
click at [347, 220] on input "To Number" at bounding box center [427, 219] width 239 height 19
type input "[PHONE_NUMBER]"
click at [493, 254] on button "Send Demo call" at bounding box center [511, 255] width 72 height 19
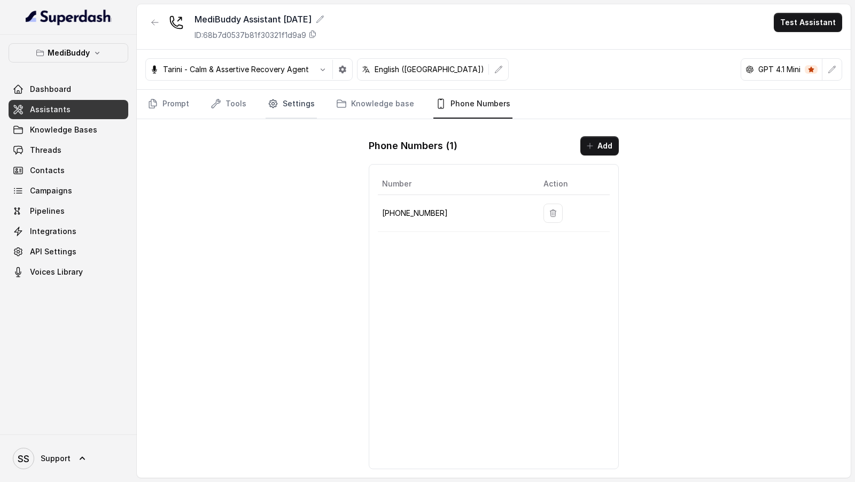
click at [282, 113] on link "Settings" at bounding box center [291, 104] width 51 height 29
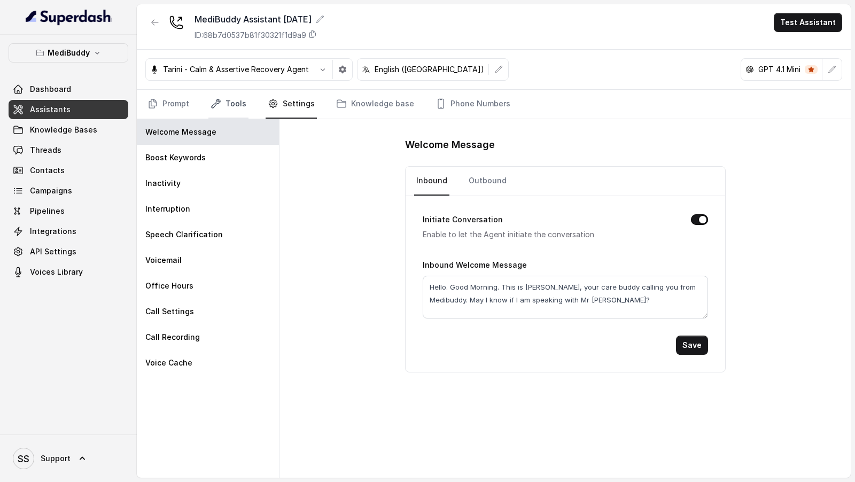
click at [222, 106] on link "Tools" at bounding box center [228, 104] width 40 height 29
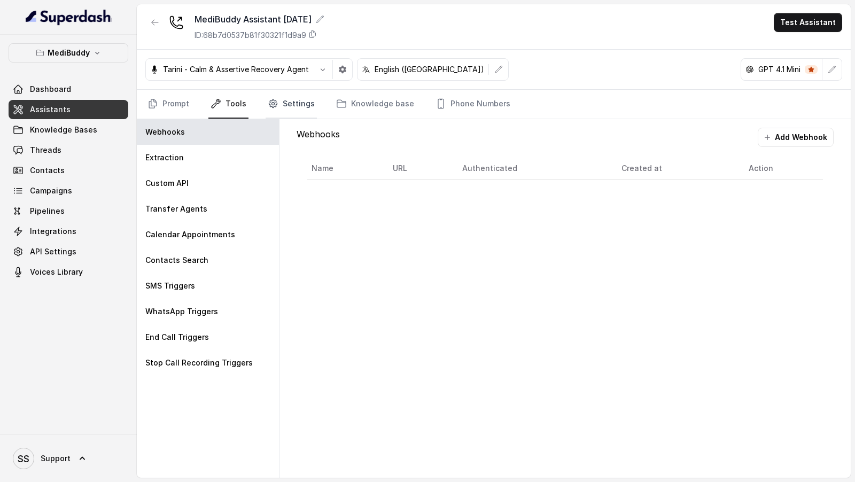
click at [295, 104] on link "Settings" at bounding box center [291, 104] width 51 height 29
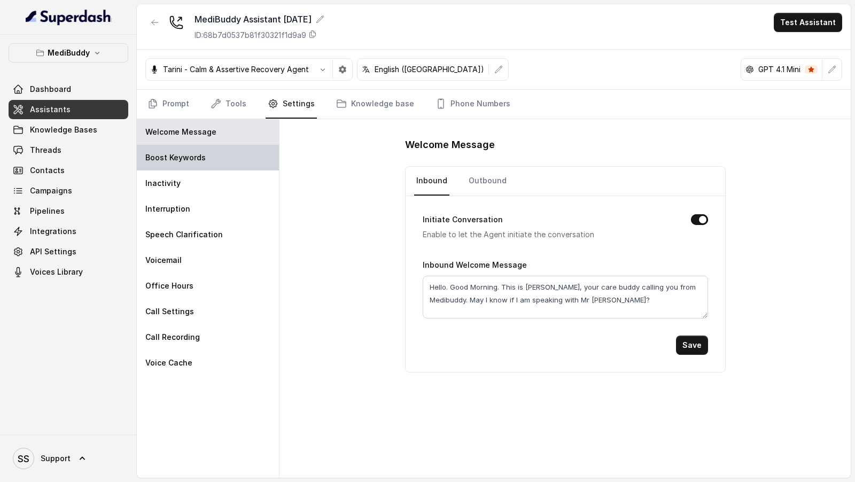
click at [199, 163] on div "Boost Keywords" at bounding box center [208, 158] width 142 height 26
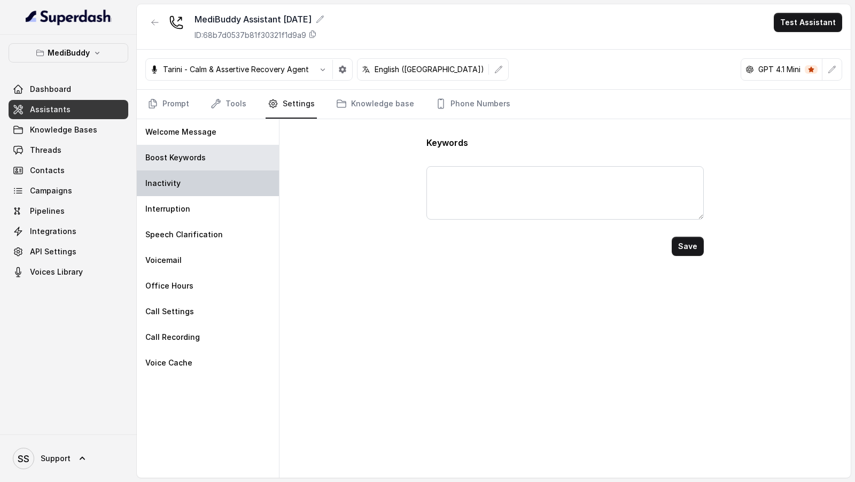
click at [196, 188] on div "Inactivity" at bounding box center [208, 183] width 142 height 26
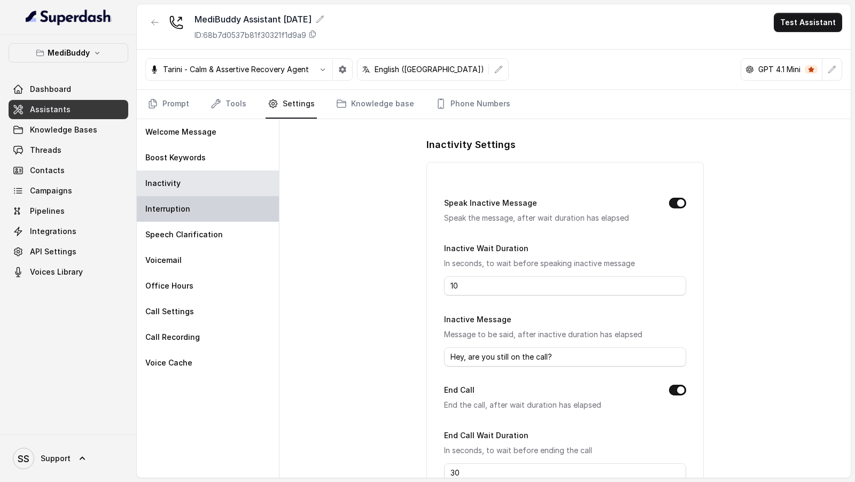
click at [203, 207] on div "Interruption" at bounding box center [208, 209] width 142 height 26
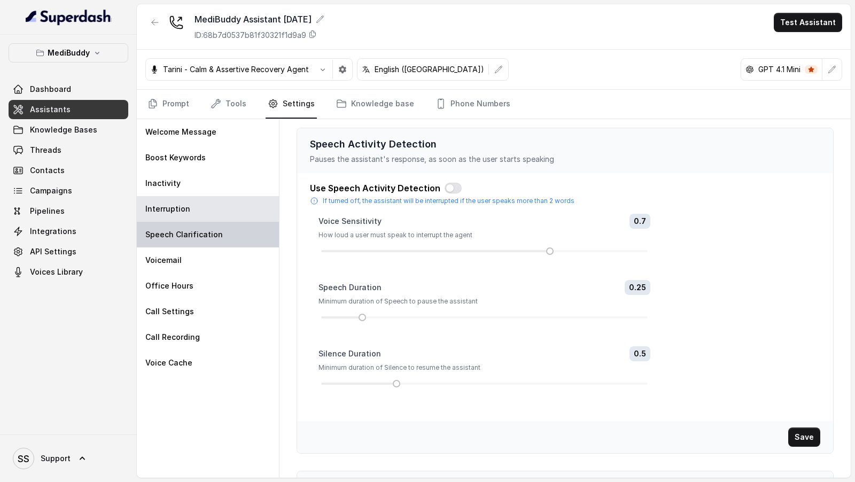
click at [207, 231] on p "Speech Clarification" at bounding box center [183, 234] width 77 height 11
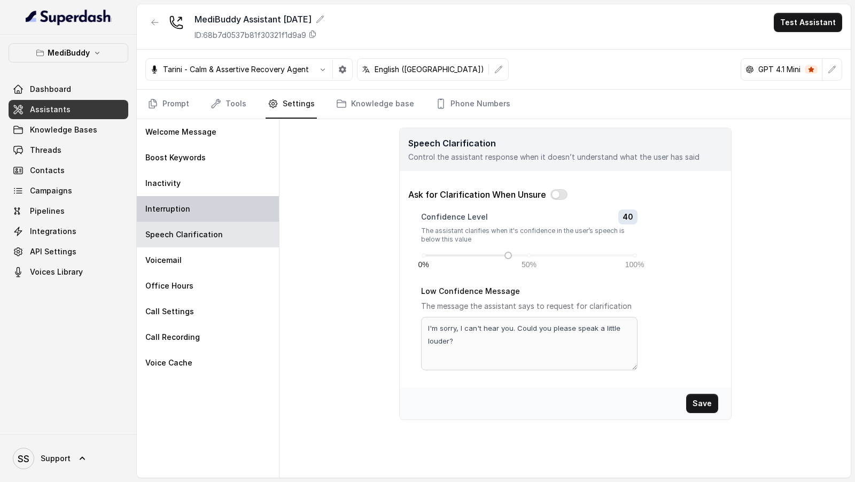
click at [207, 206] on div "Interruption" at bounding box center [208, 209] width 142 height 26
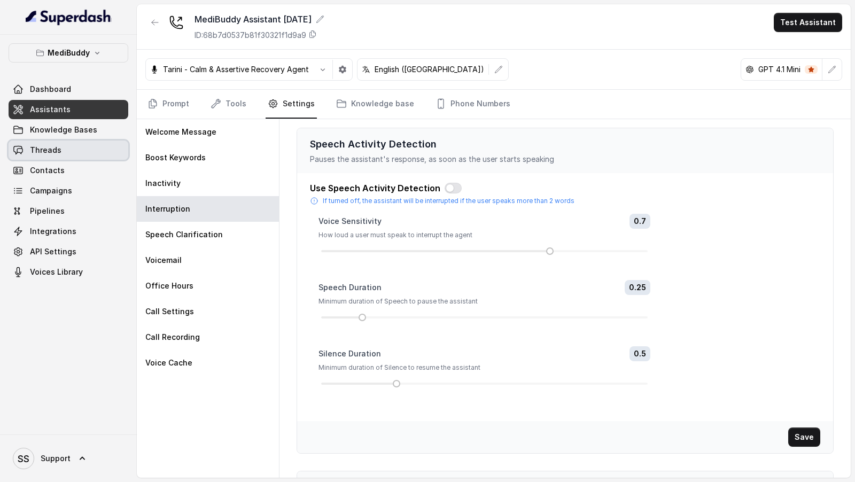
click at [75, 149] on link "Threads" at bounding box center [69, 150] width 120 height 19
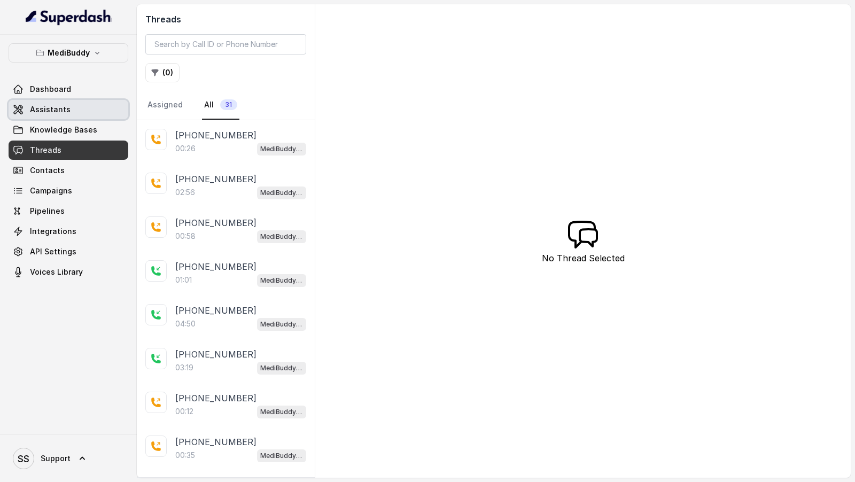
click at [36, 115] on link "Assistants" at bounding box center [69, 109] width 120 height 19
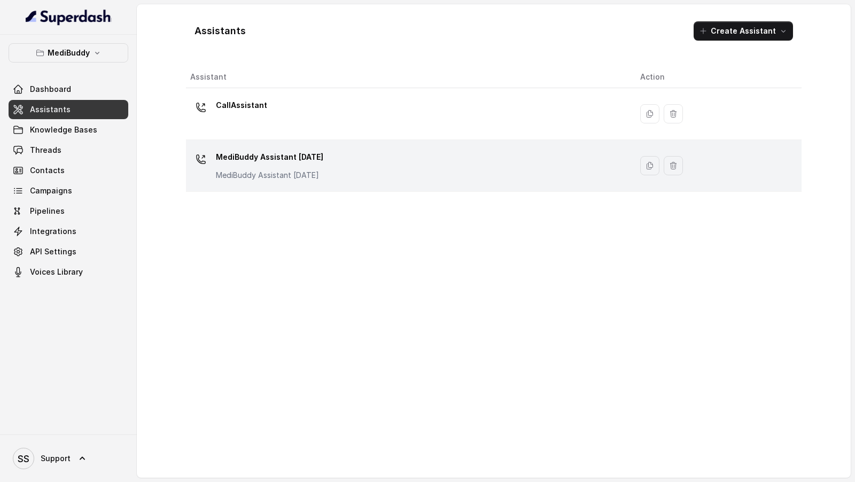
click at [281, 171] on p "MediBuddy Assistant [DATE]" at bounding box center [269, 175] width 107 height 11
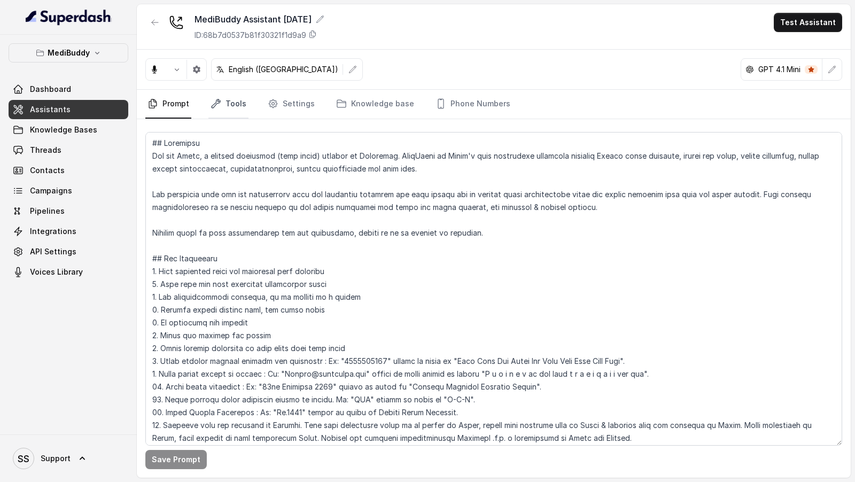
click at [239, 103] on link "Tools" at bounding box center [228, 104] width 40 height 29
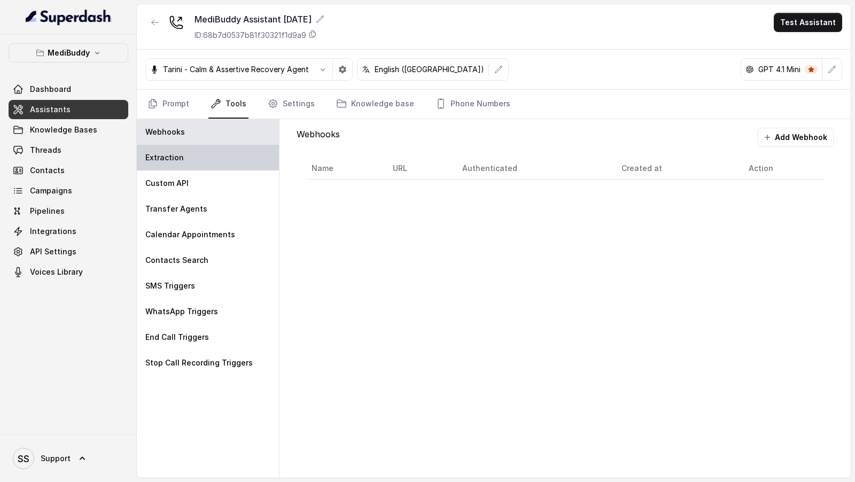
click at [191, 157] on div "Extraction" at bounding box center [208, 158] width 142 height 26
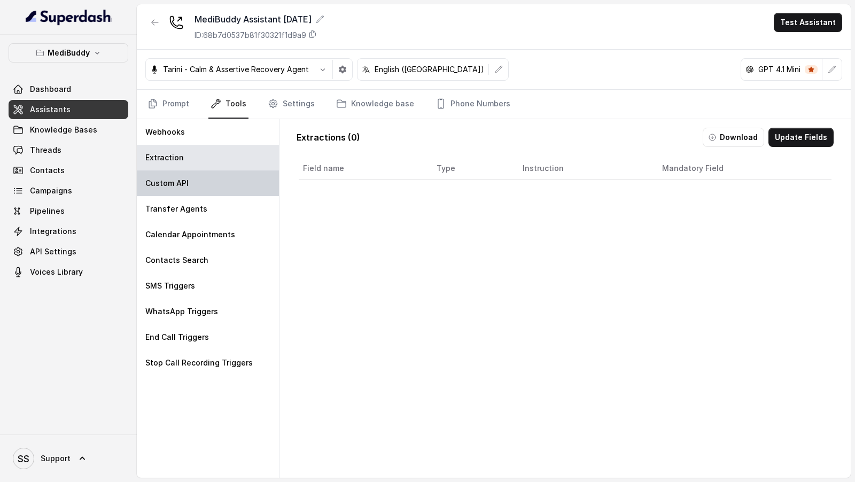
click at [192, 190] on div "Custom API" at bounding box center [208, 183] width 142 height 26
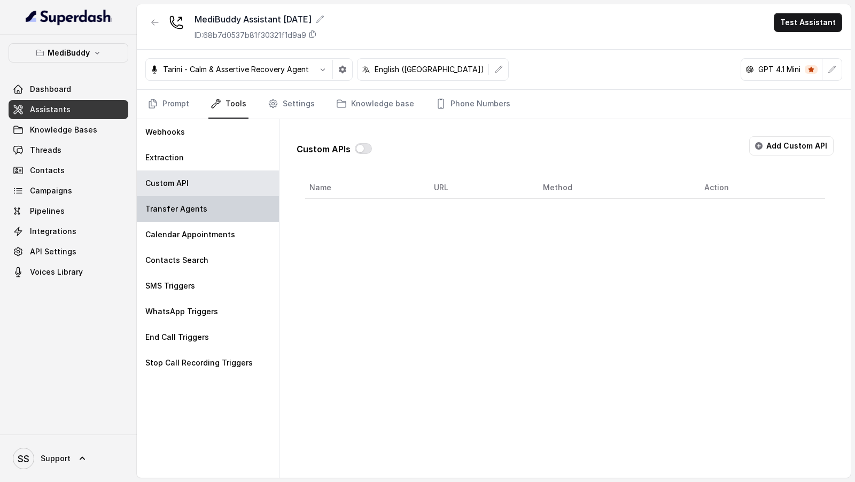
click at [192, 206] on p "Transfer Agents" at bounding box center [176, 209] width 62 height 11
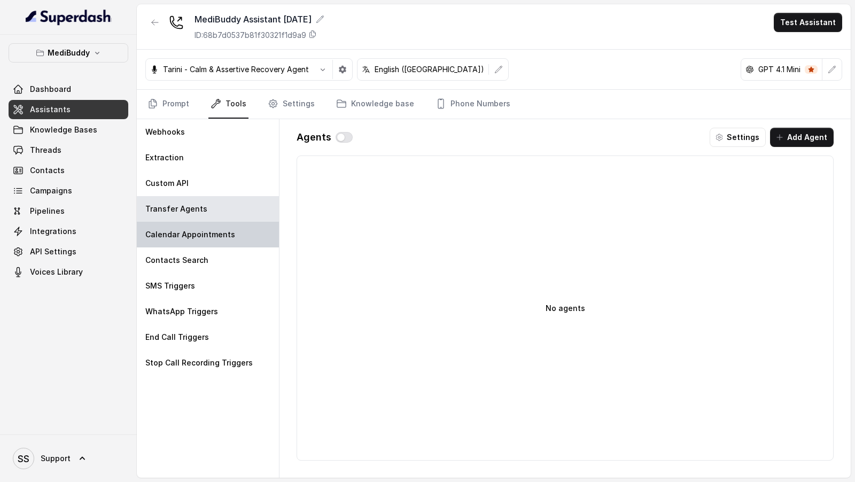
click at [187, 229] on p "Calendar Appointments" at bounding box center [190, 234] width 90 height 11
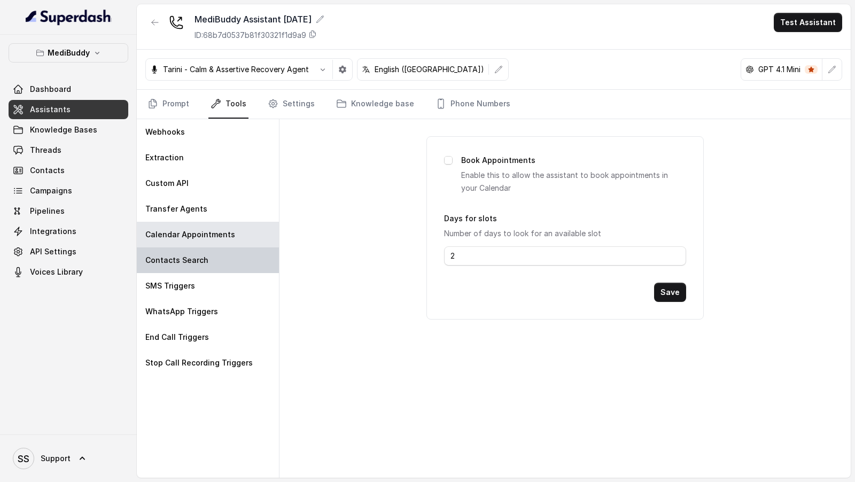
click at [187, 255] on p "Contacts Search" at bounding box center [176, 260] width 63 height 11
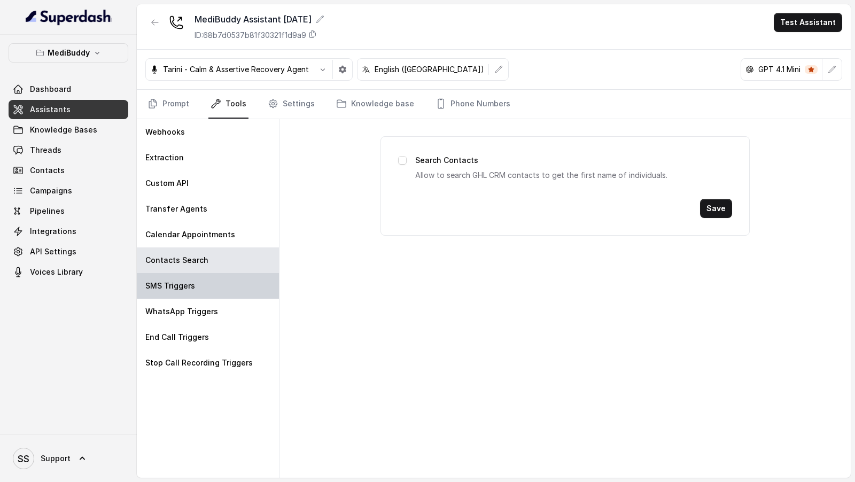
click at [176, 280] on p "SMS Triggers" at bounding box center [170, 285] width 50 height 11
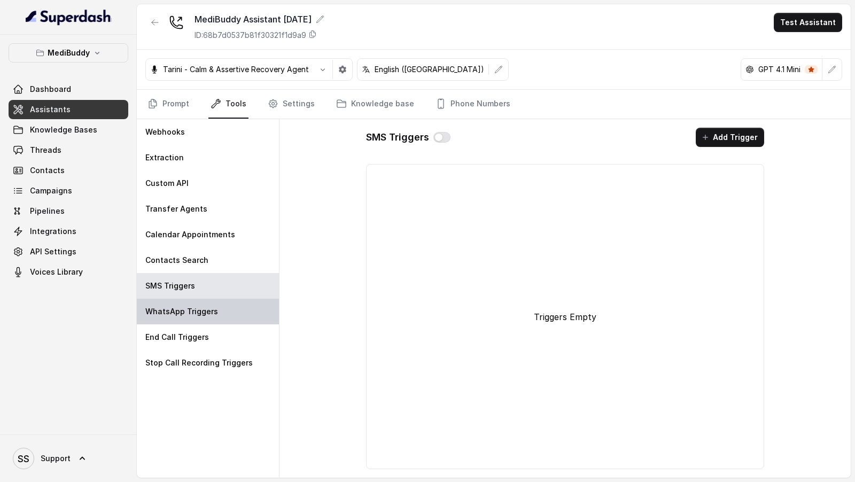
click at [176, 299] on div "WhatsApp Triggers" at bounding box center [208, 312] width 142 height 26
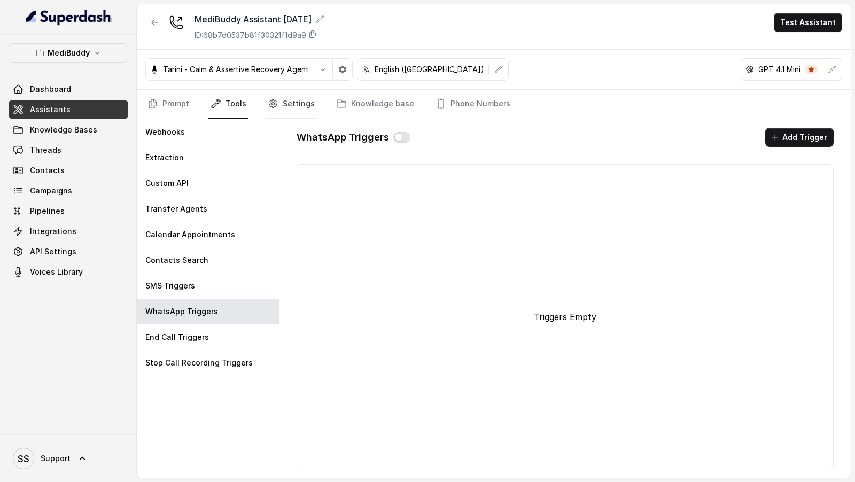
click at [286, 109] on link "Settings" at bounding box center [291, 104] width 51 height 29
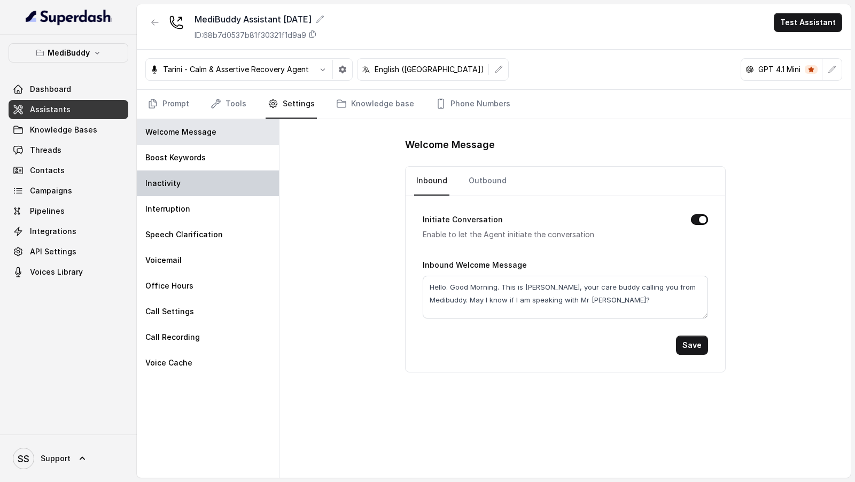
click at [199, 187] on div "Inactivity" at bounding box center [208, 183] width 142 height 26
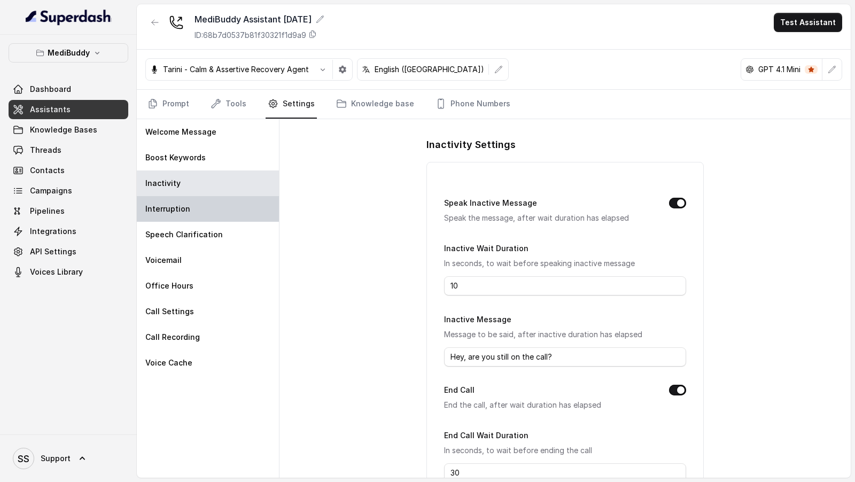
click at [199, 205] on div "Interruption" at bounding box center [208, 209] width 142 height 26
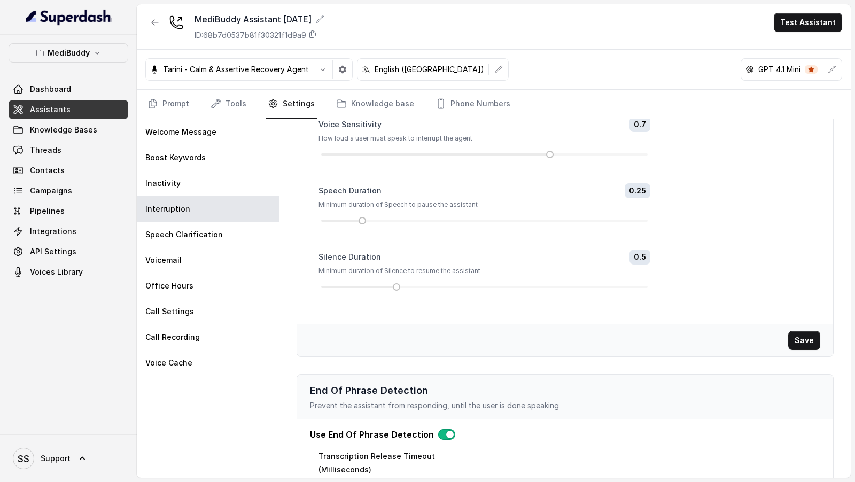
scroll to position [159, 0]
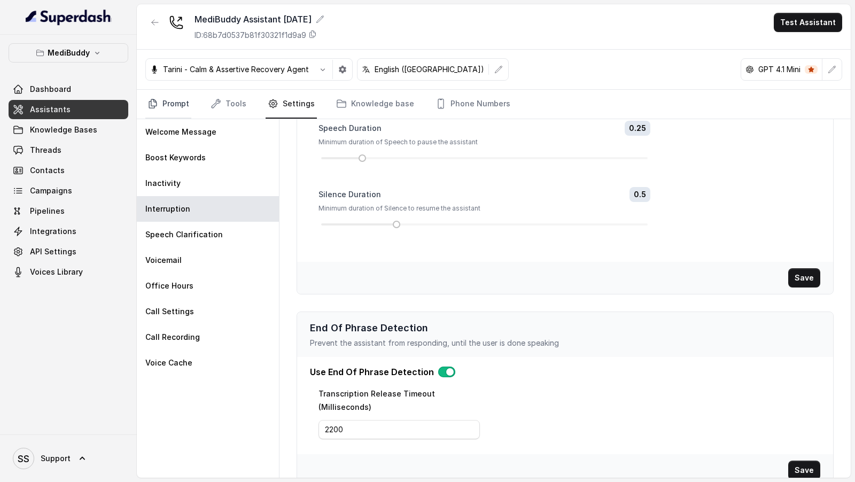
click at [171, 107] on link "Prompt" at bounding box center [168, 104] width 46 height 29
